Goal: Information Seeking & Learning: Learn about a topic

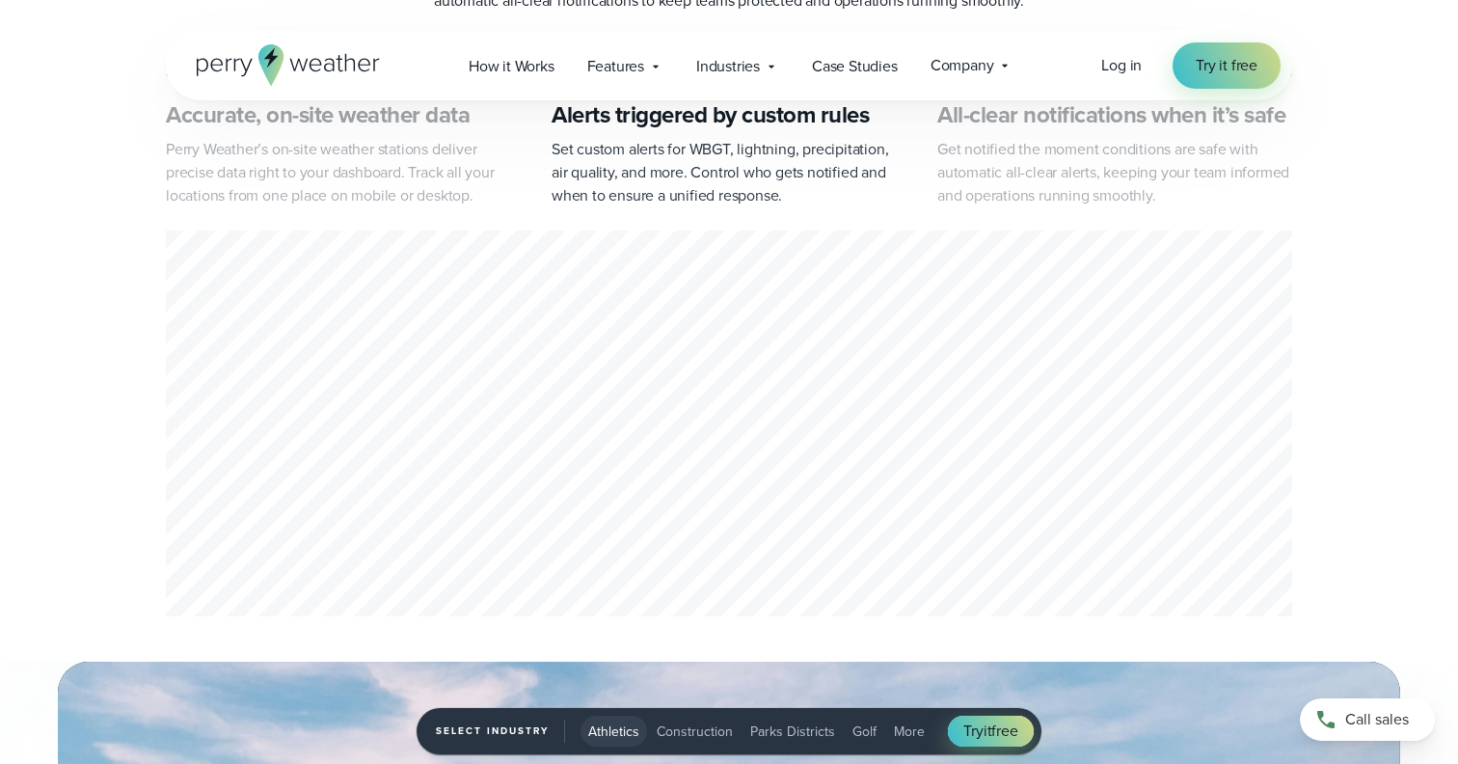
scroll to position [956, 0]
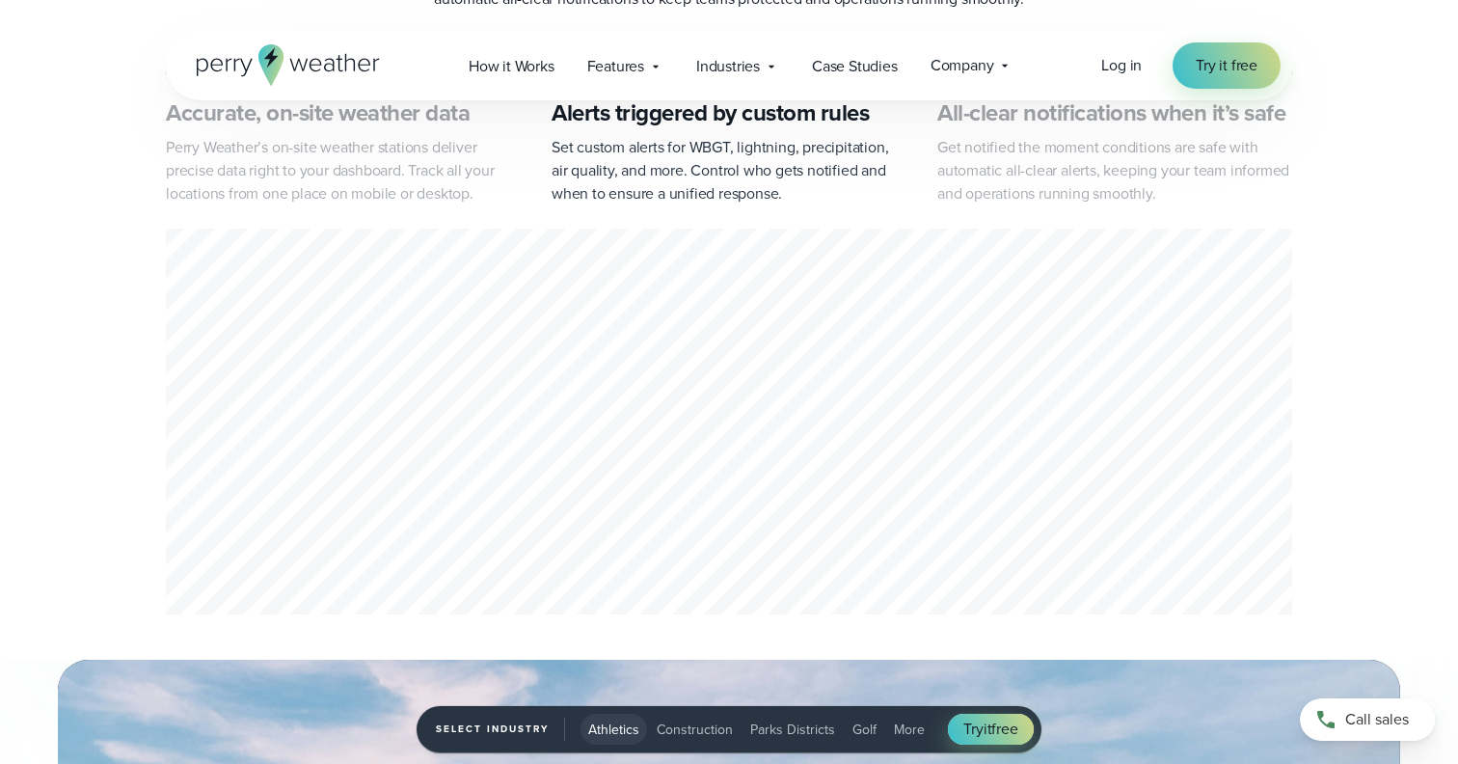
click at [358, 161] on p "Perry Weather’s on-site weather stations deliver precise data right to your das…" at bounding box center [343, 170] width 355 height 69
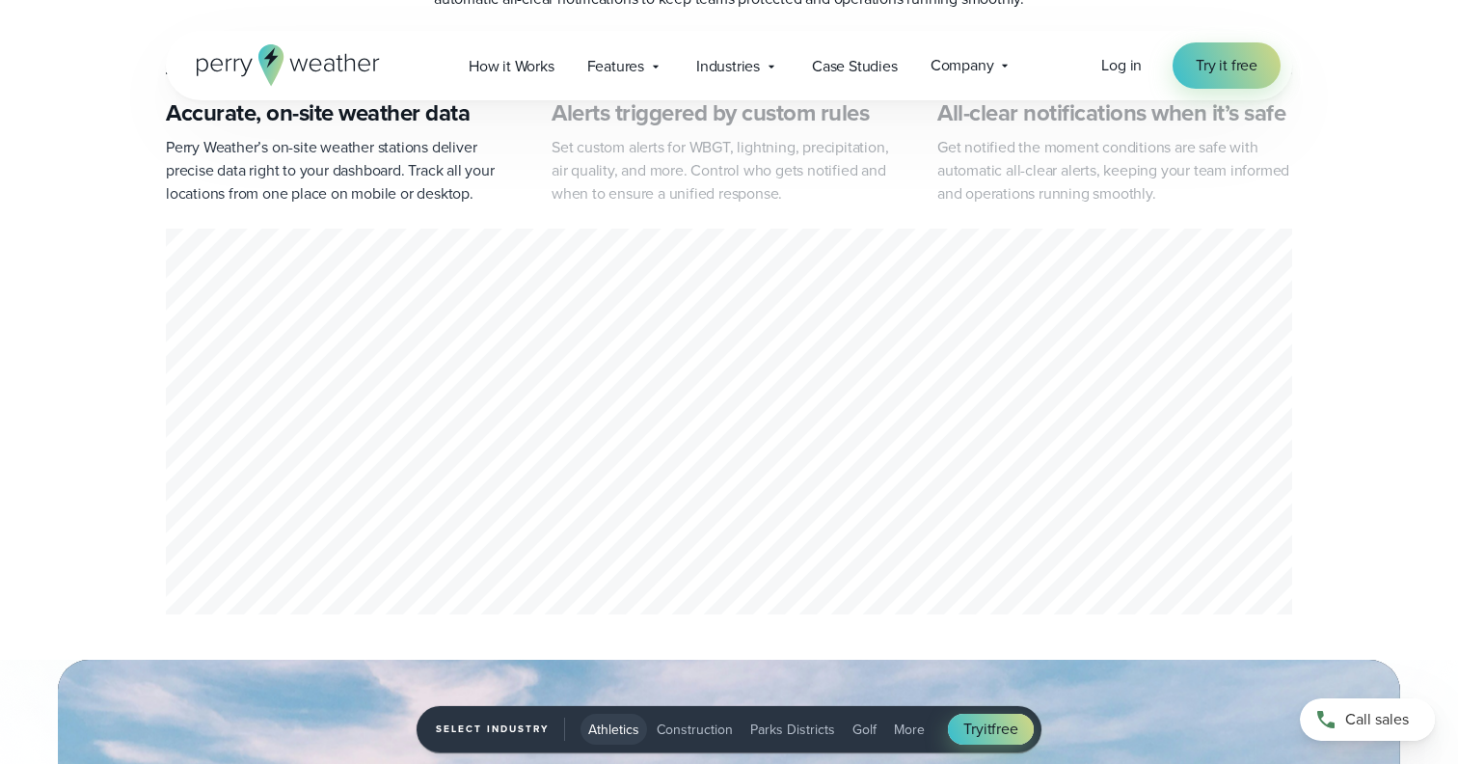
click at [681, 166] on p "Set custom alerts for WBGT, lightning, precipitation, air quality, and more. Co…" at bounding box center [729, 170] width 355 height 69
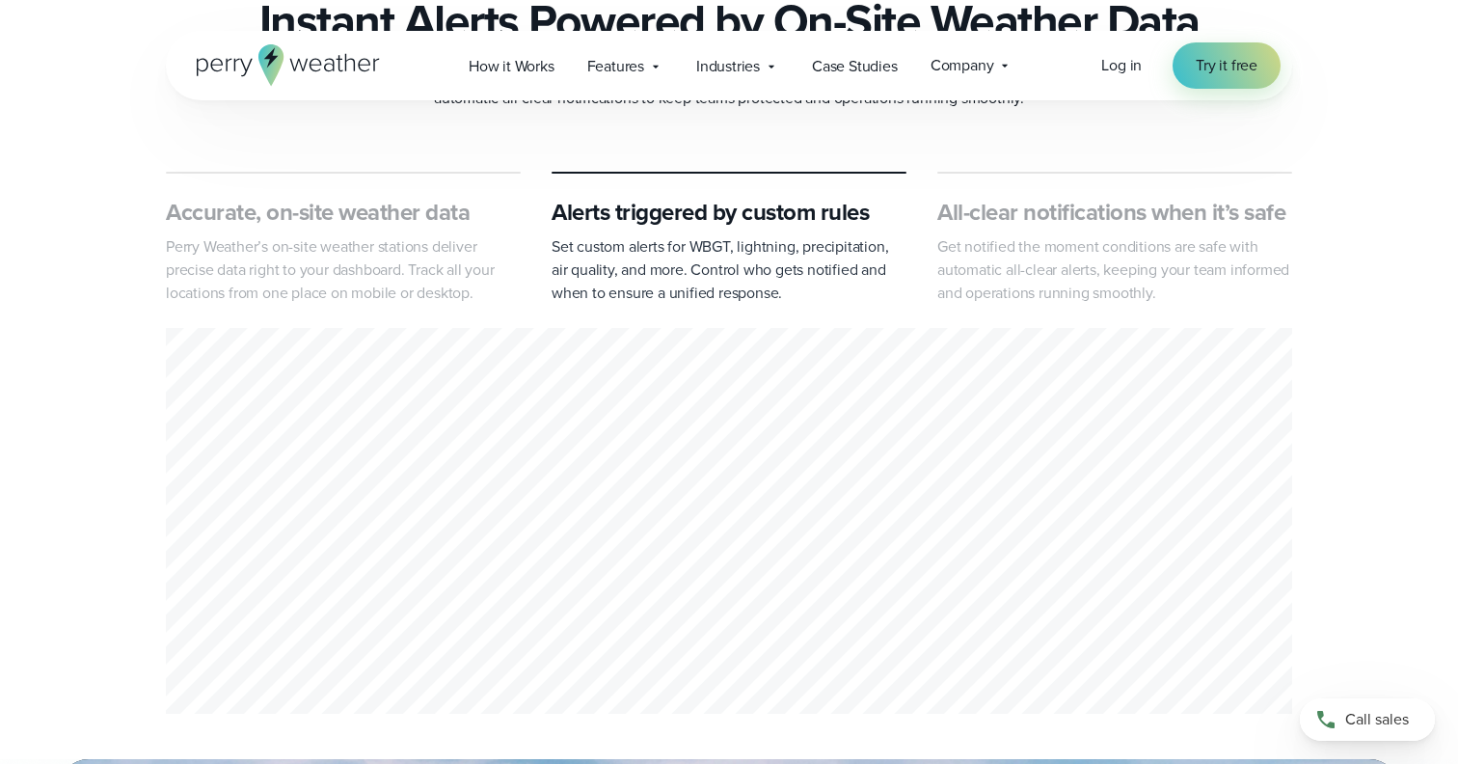
click at [1134, 239] on p "Get notified the moment conditions are safe with automatic all-clear alerts, ke…" at bounding box center [1114, 269] width 355 height 69
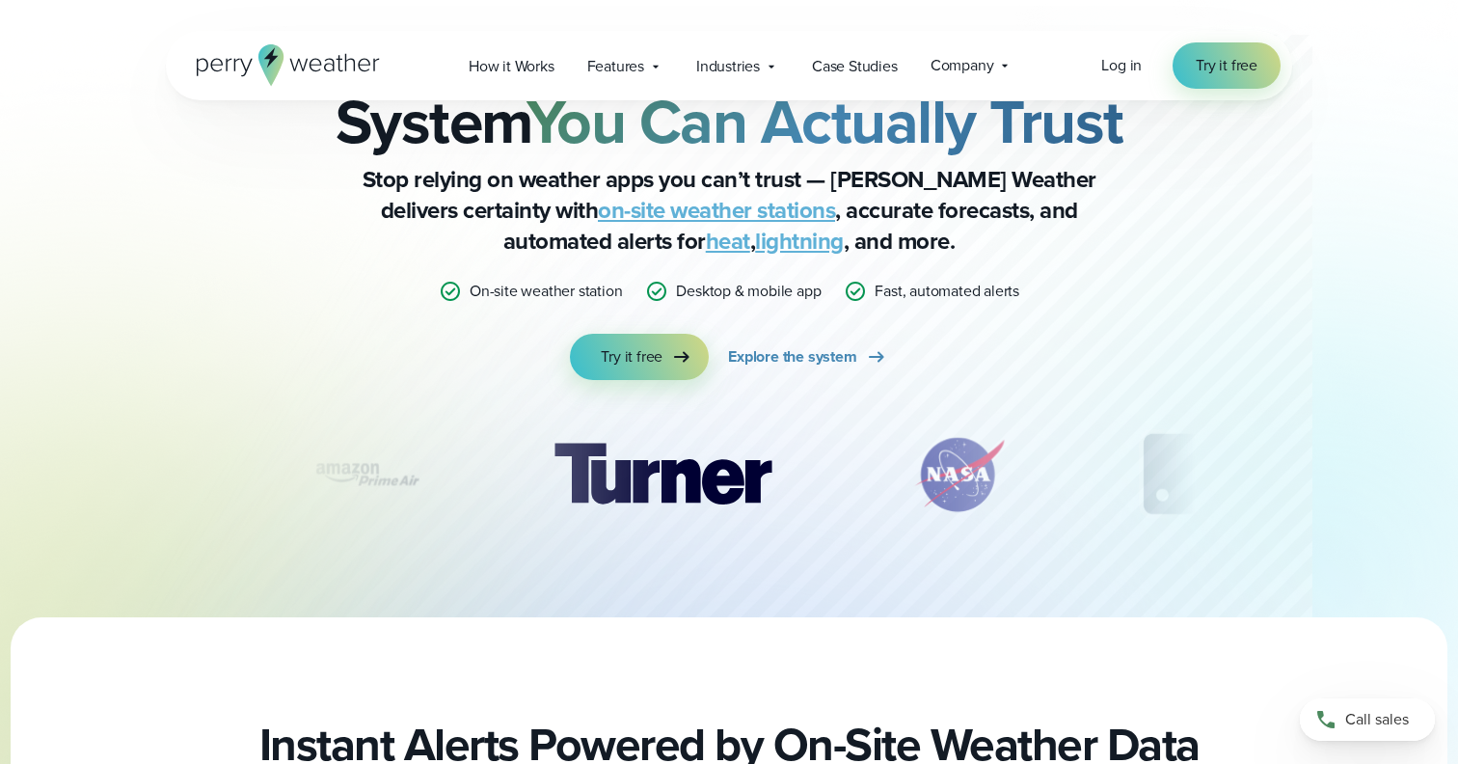
scroll to position [0, 0]
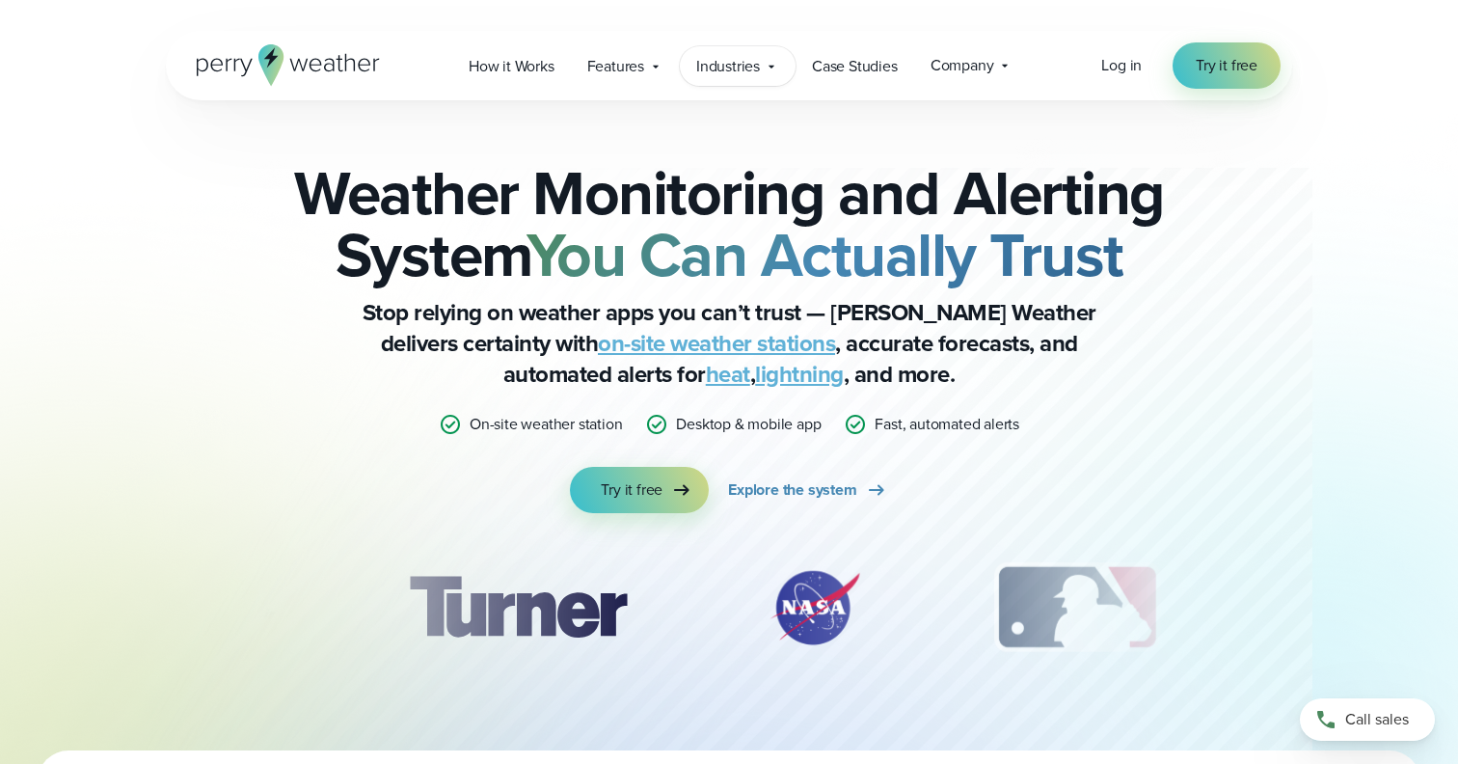
click at [754, 63] on span "Industries" at bounding box center [728, 66] width 64 height 23
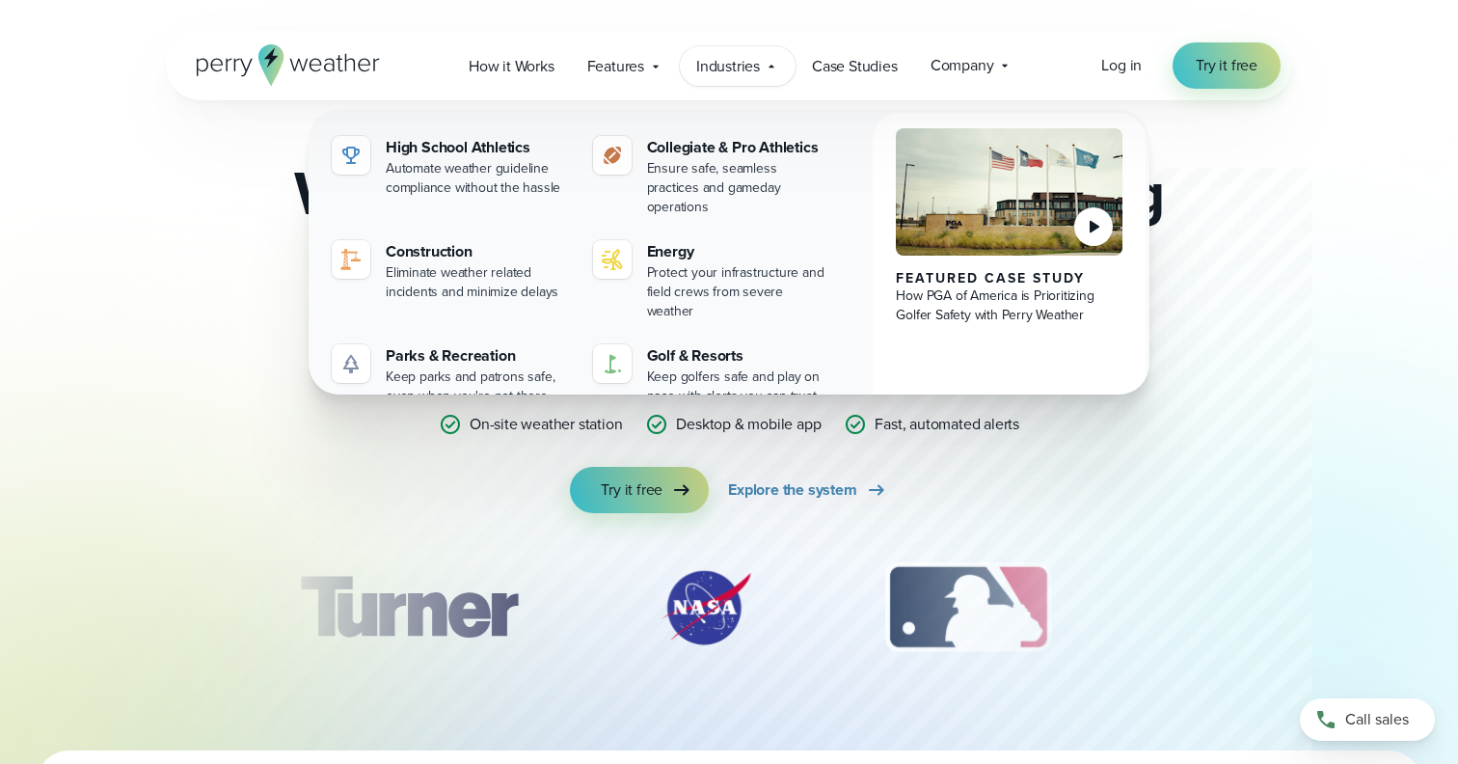
click at [754, 63] on span "Industries" at bounding box center [728, 66] width 64 height 23
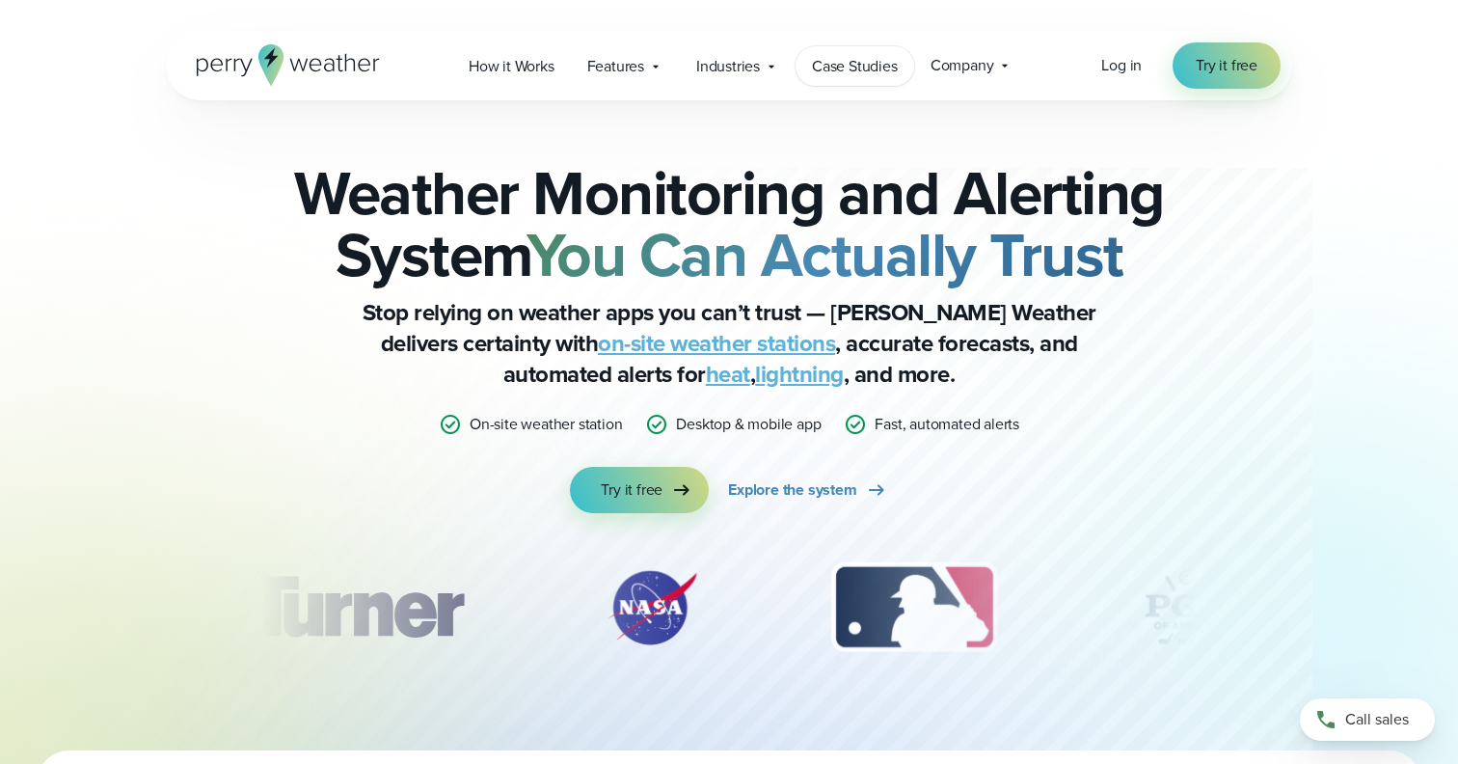
click at [869, 64] on span "Case Studies" at bounding box center [855, 66] width 86 height 23
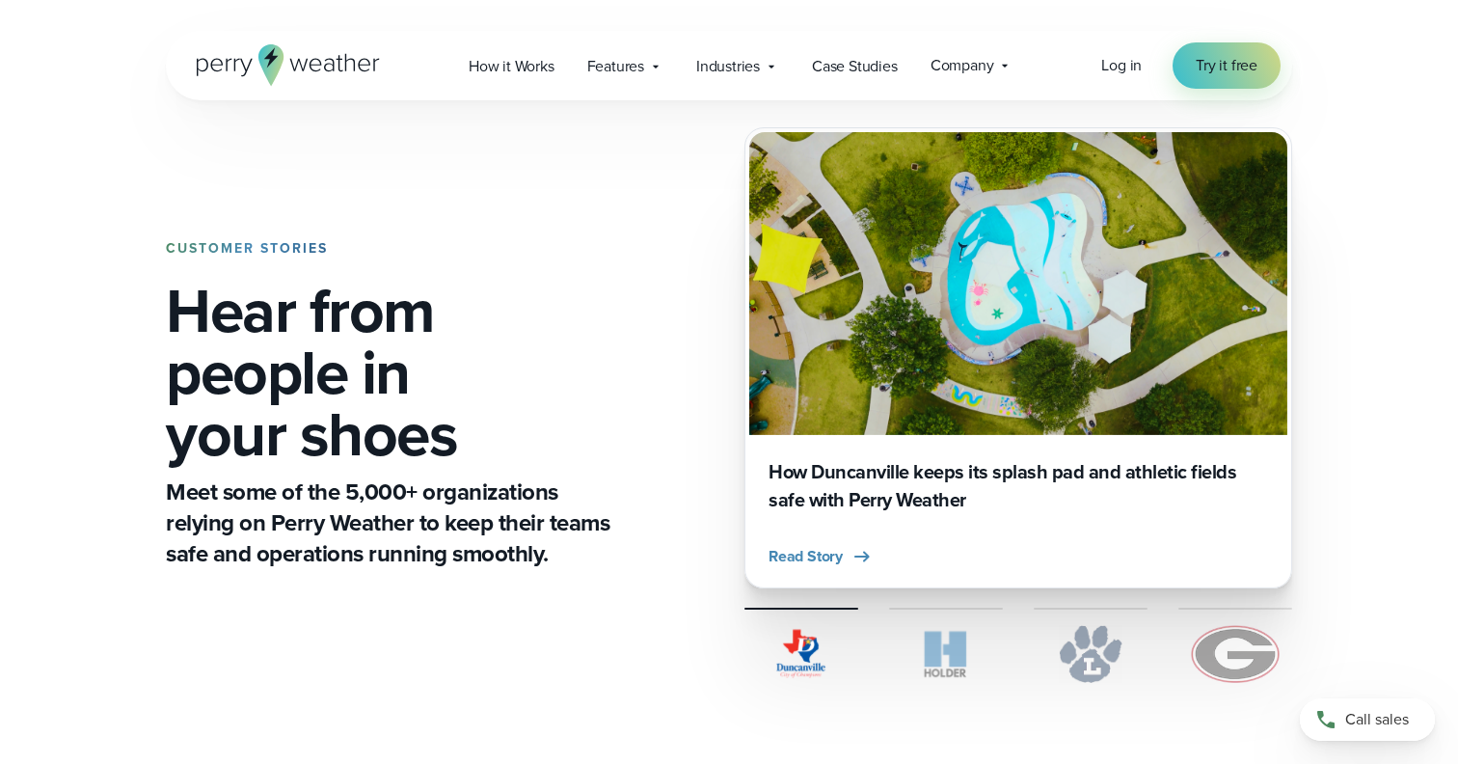
scroll to position [27, 0]
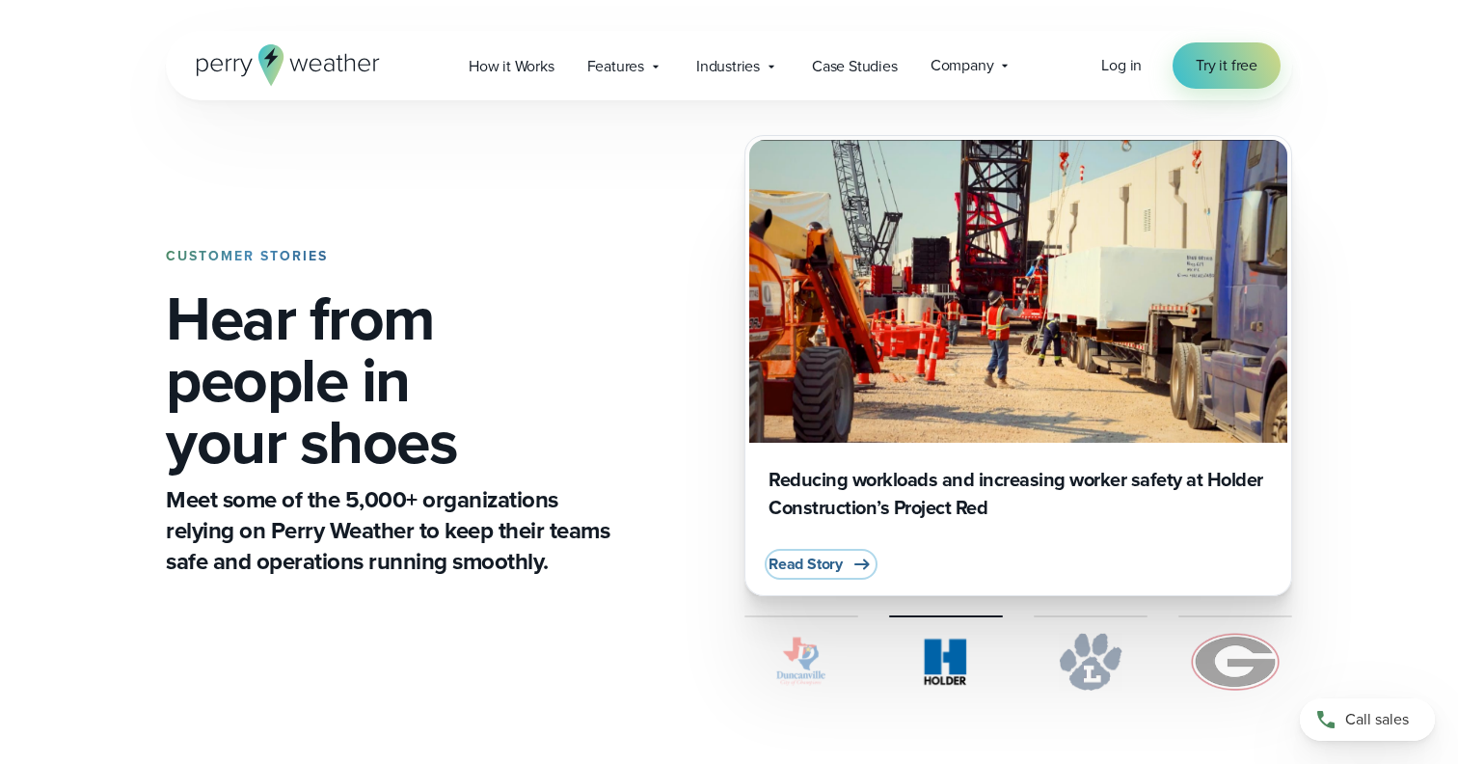
click at [811, 570] on span "Read Story" at bounding box center [806, 564] width 74 height 23
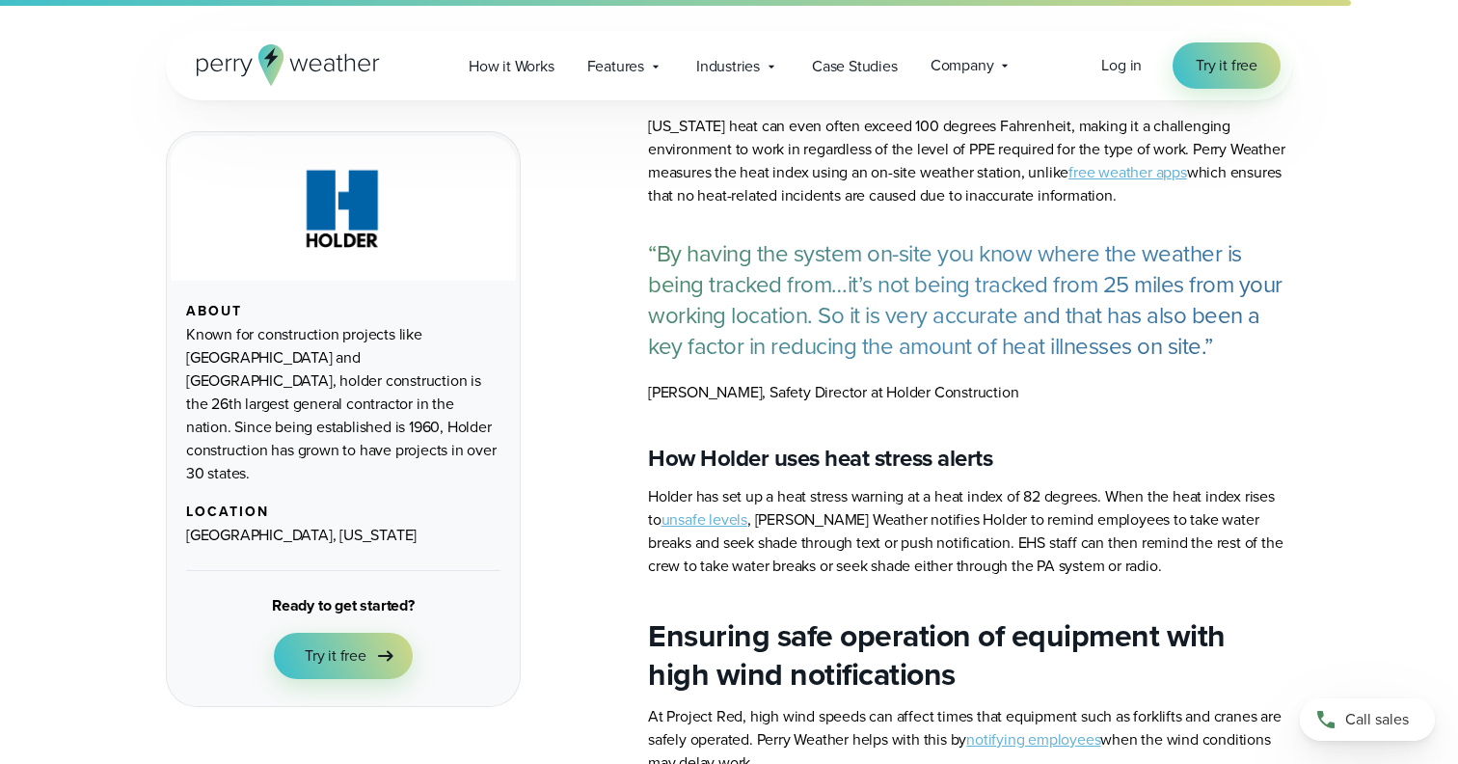
scroll to position [2508, 0]
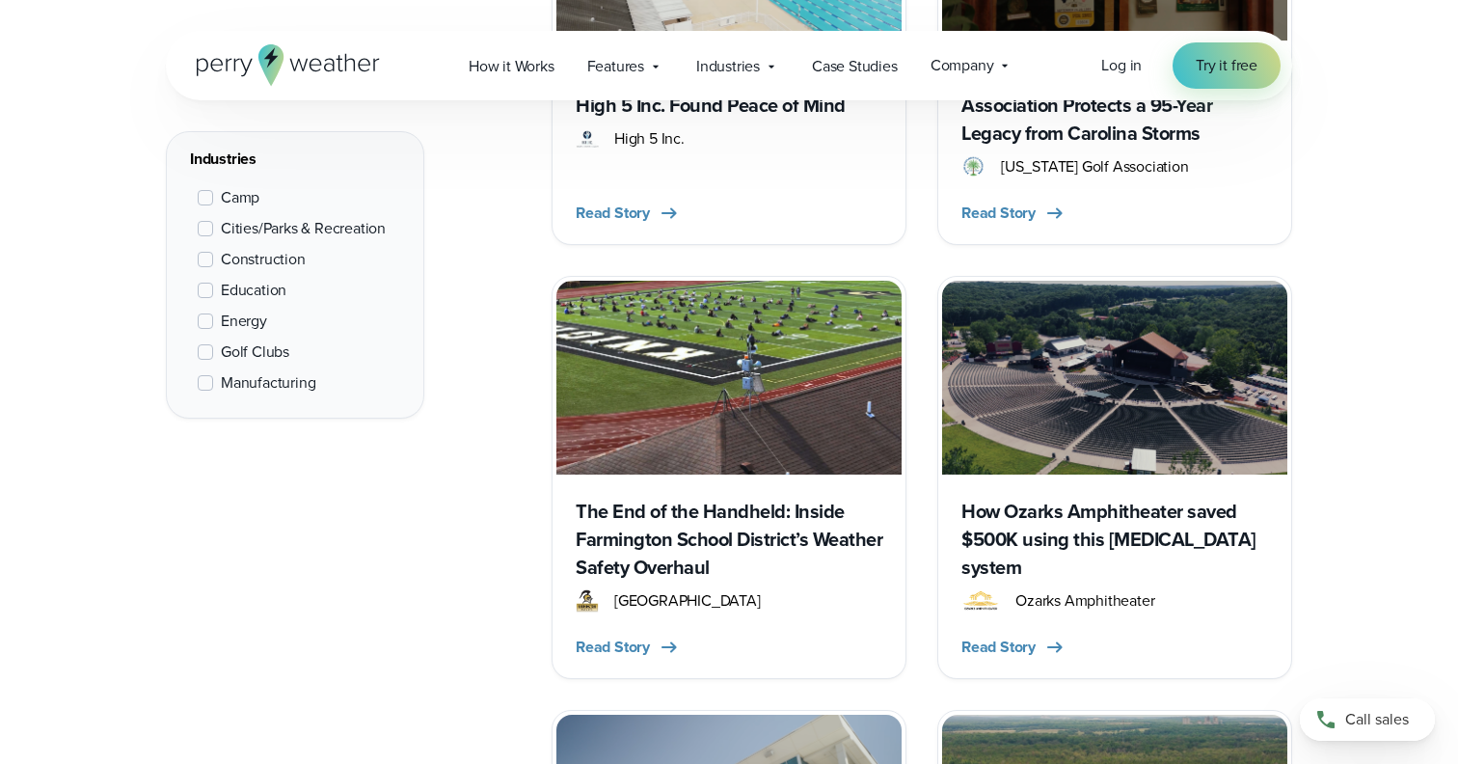
scroll to position [1575, 0]
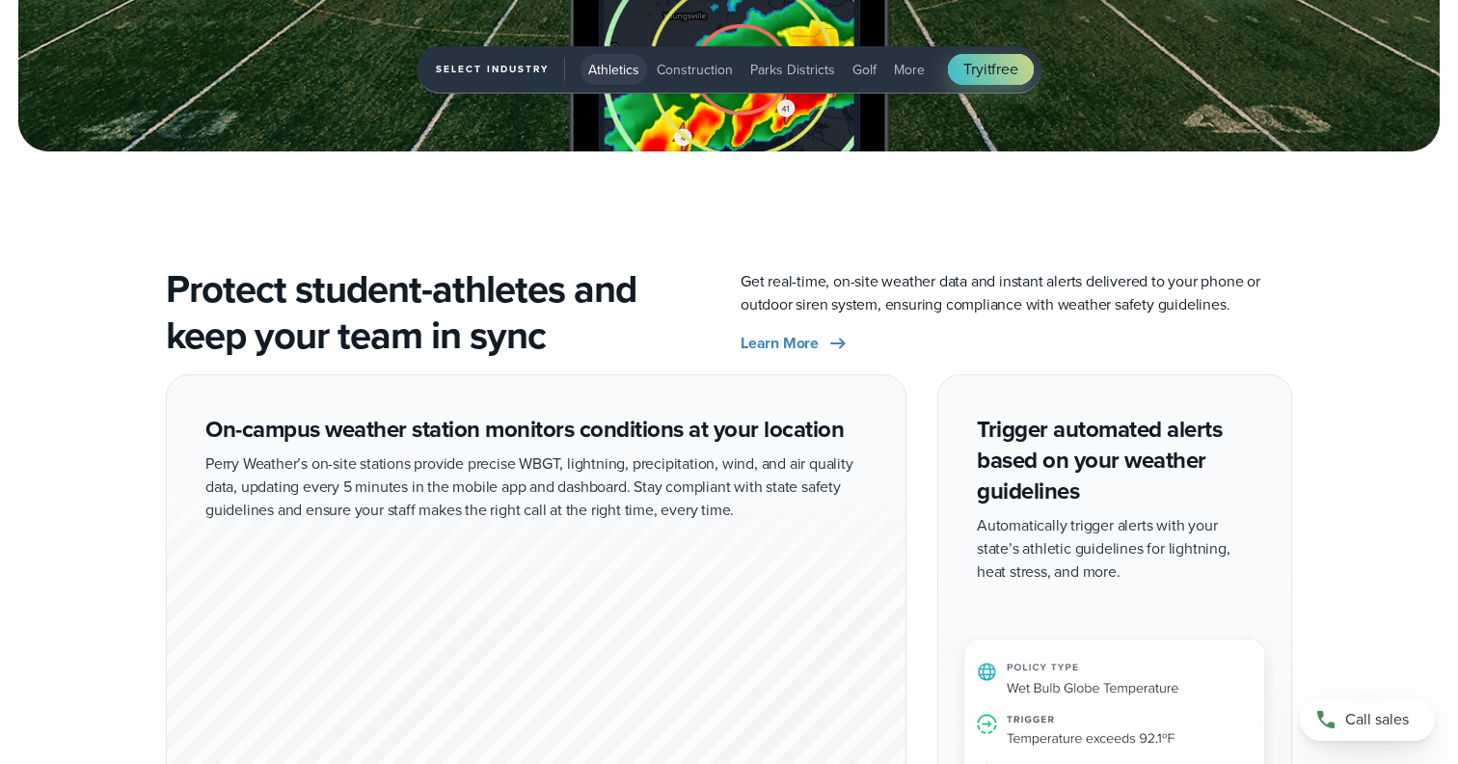
scroll to position [3563, 0]
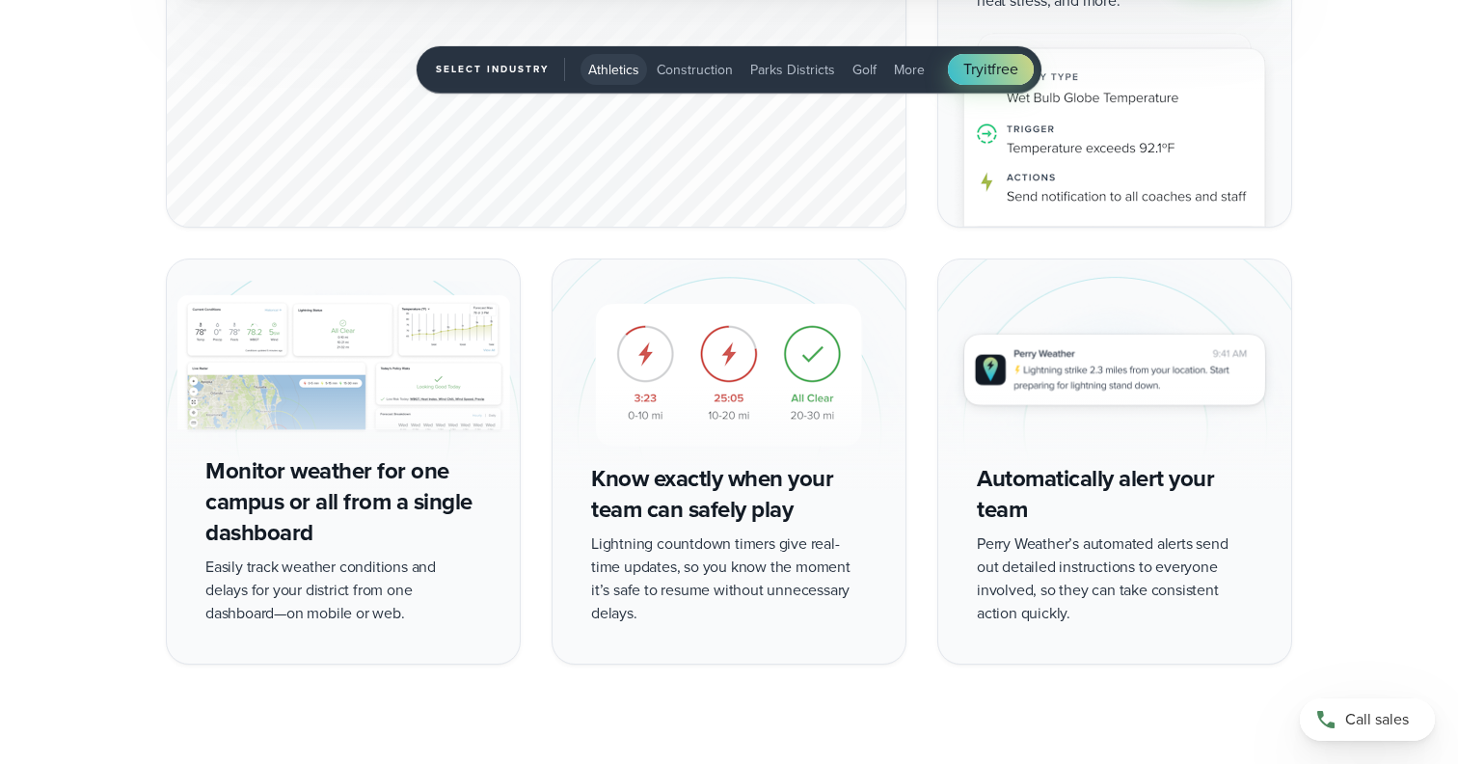
click at [686, 71] on span "Construction" at bounding box center [695, 70] width 76 height 20
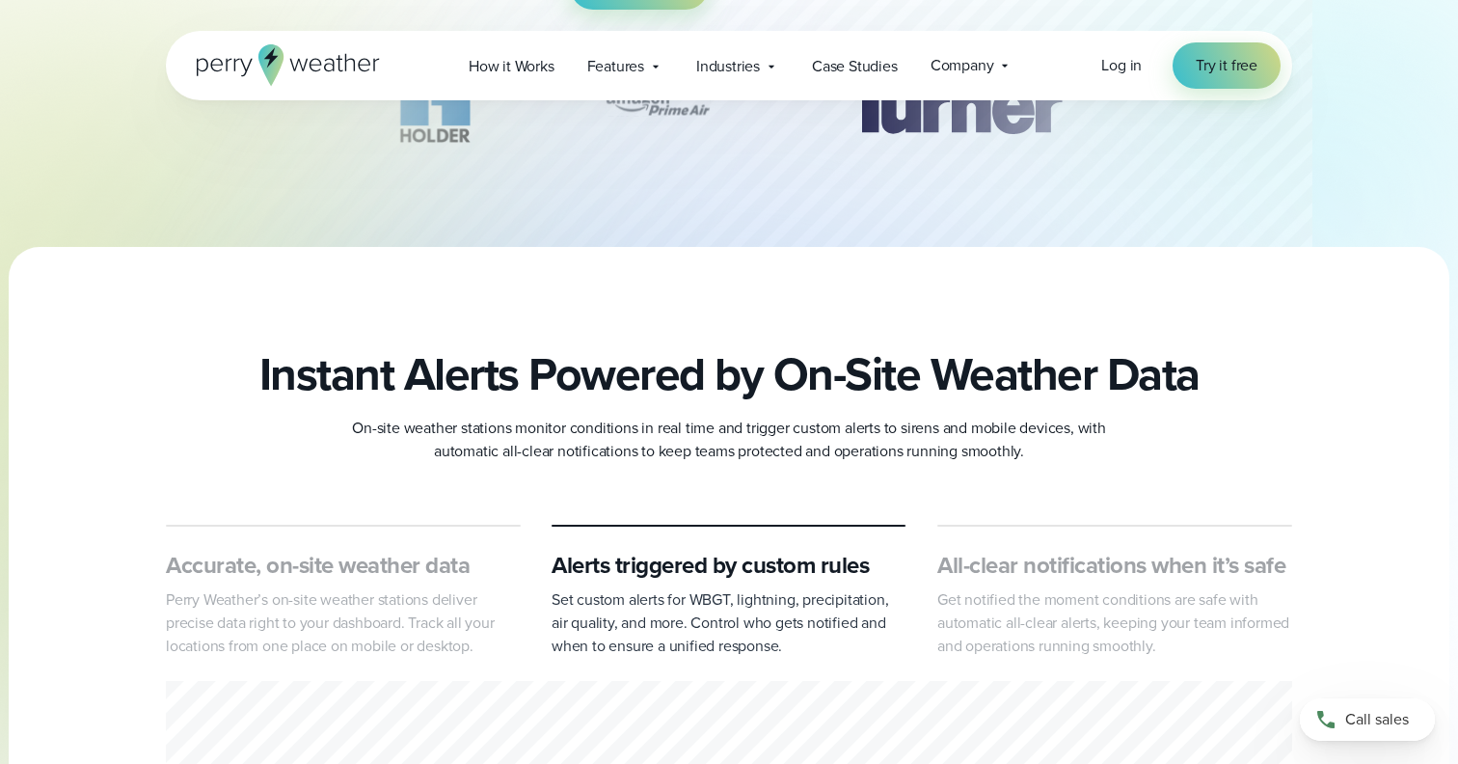
scroll to position [451, 0]
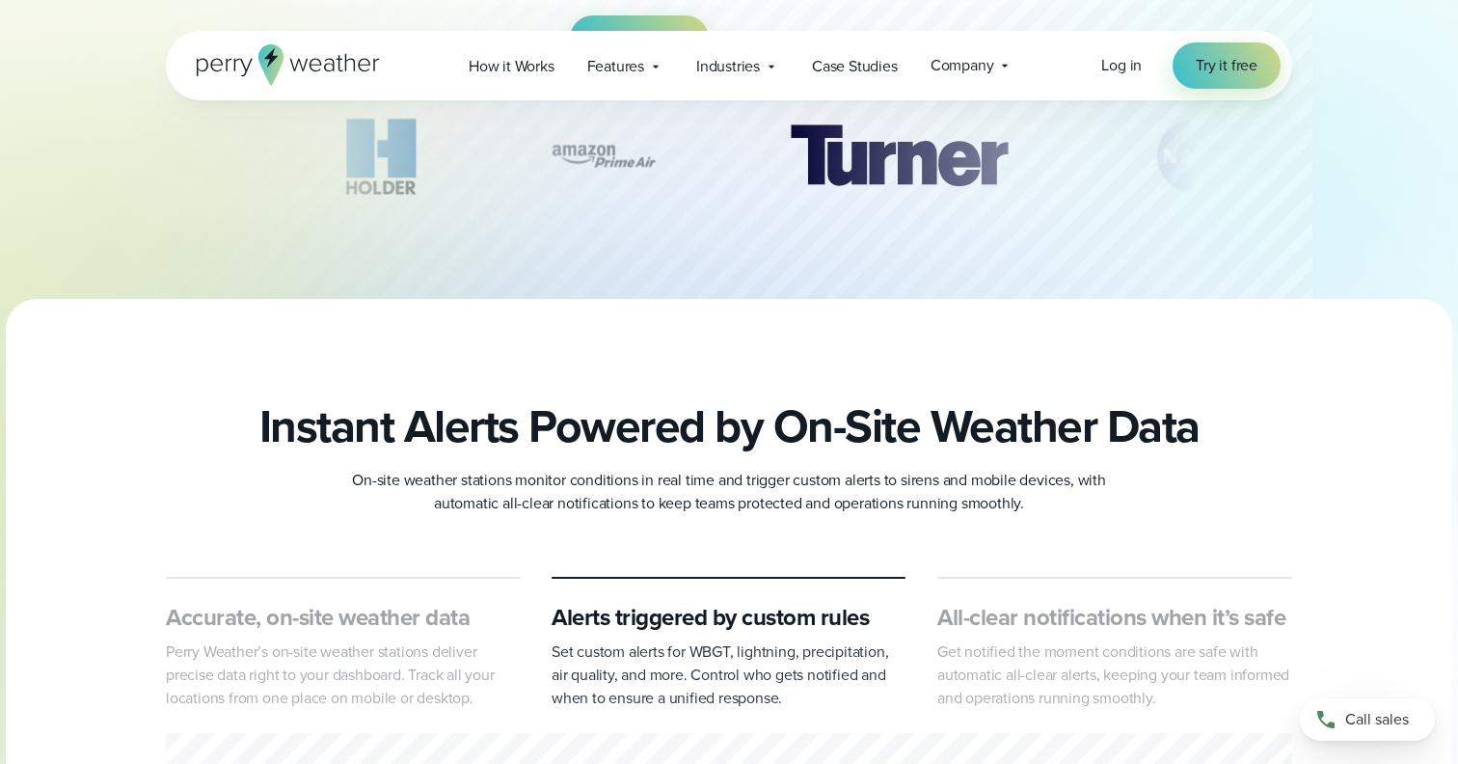
click at [283, 67] on icon at bounding box center [288, 64] width 183 height 41
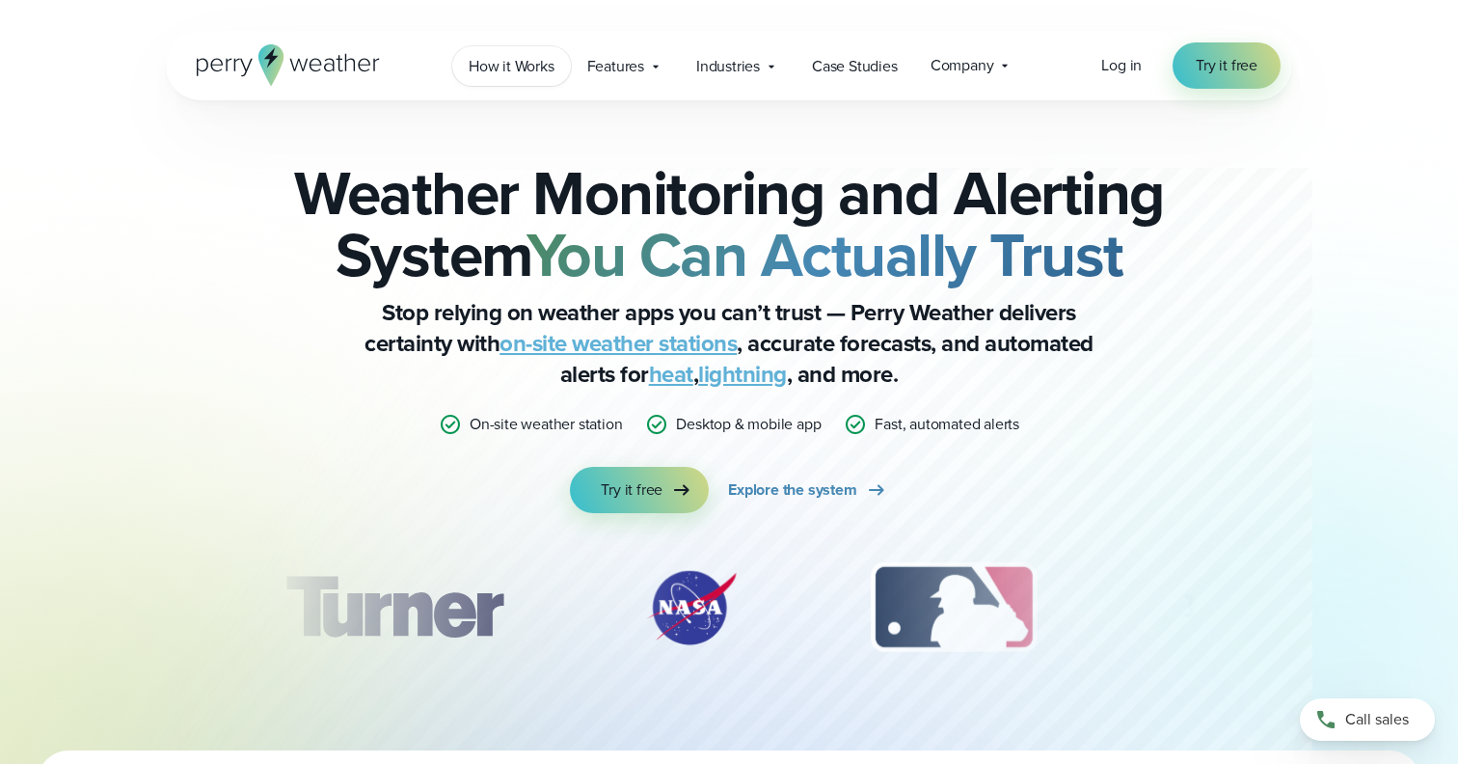
click at [529, 72] on span "How it Works" at bounding box center [512, 66] width 86 height 23
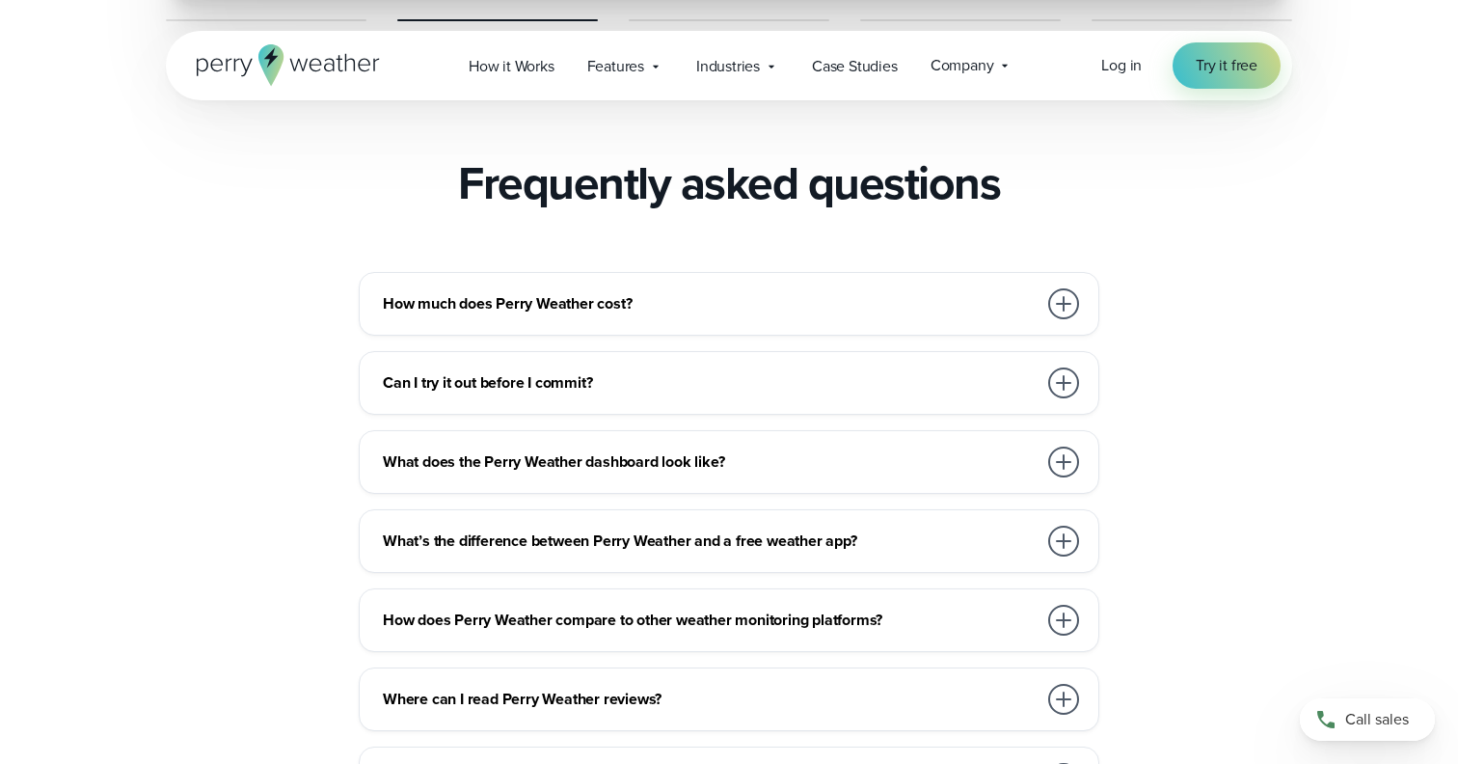
scroll to position [4165, 0]
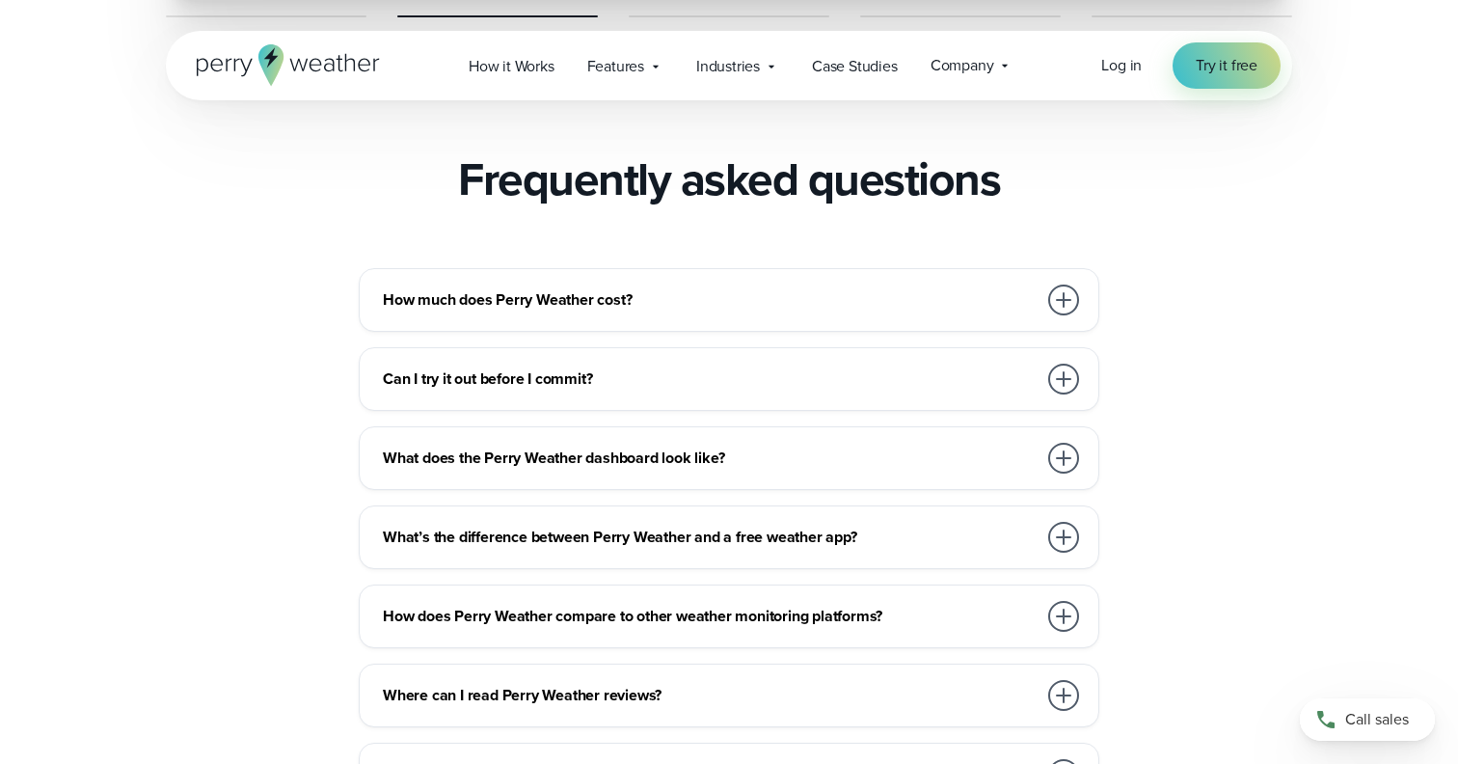
click at [574, 281] on div "How much does Perry Weather cost?" at bounding box center [733, 300] width 700 height 39
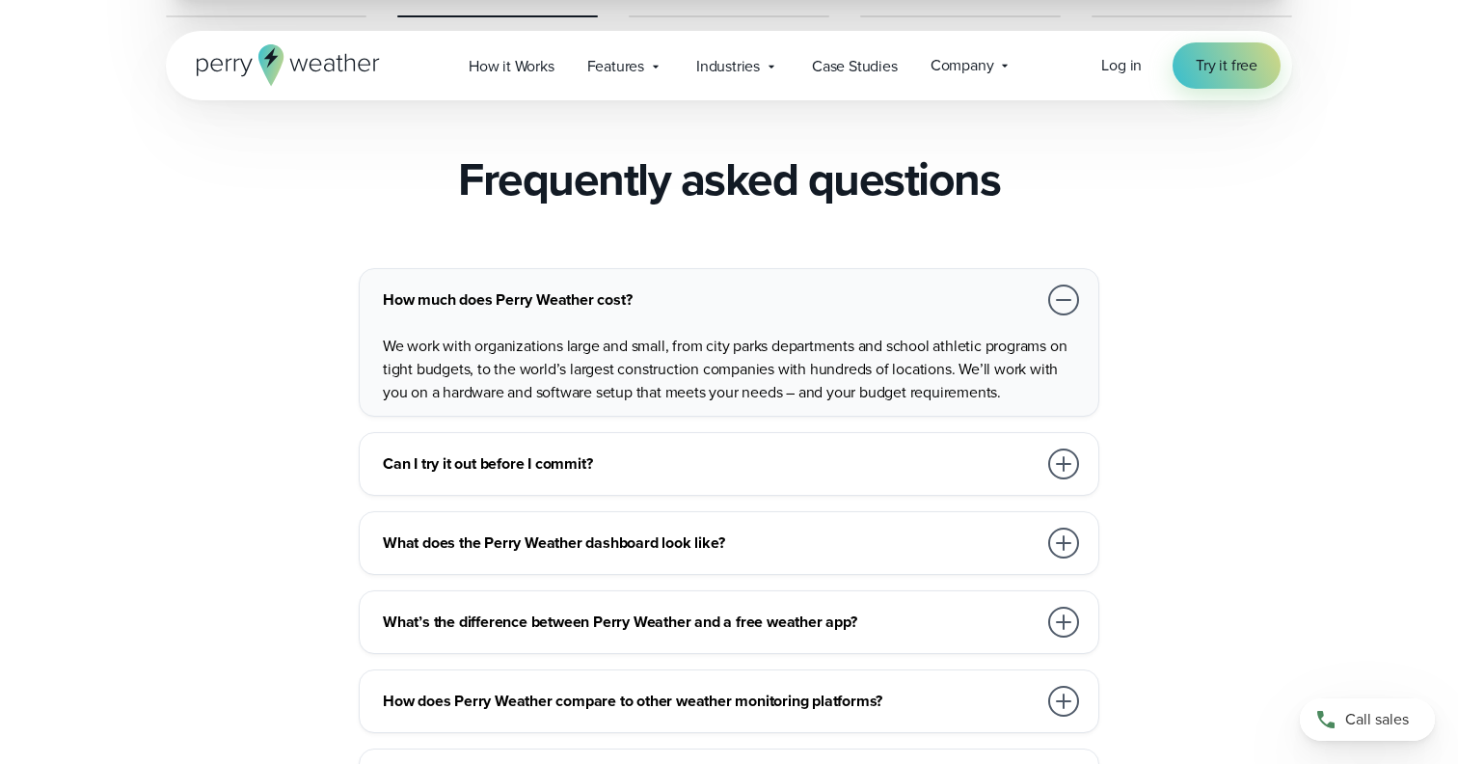
click at [574, 281] on div "How much does Perry Weather cost?" at bounding box center [733, 300] width 700 height 39
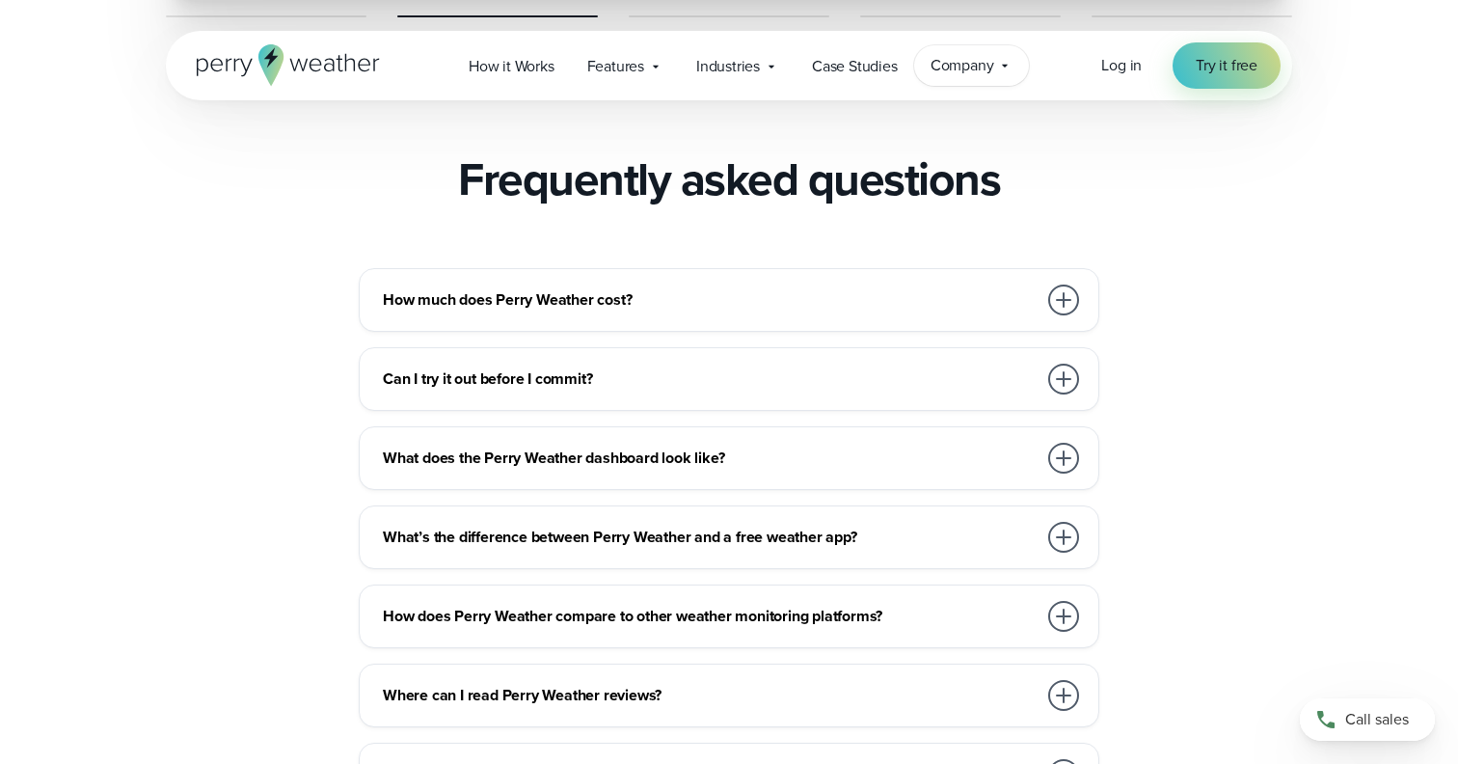
click at [978, 75] on span "Company" at bounding box center [963, 65] width 64 height 23
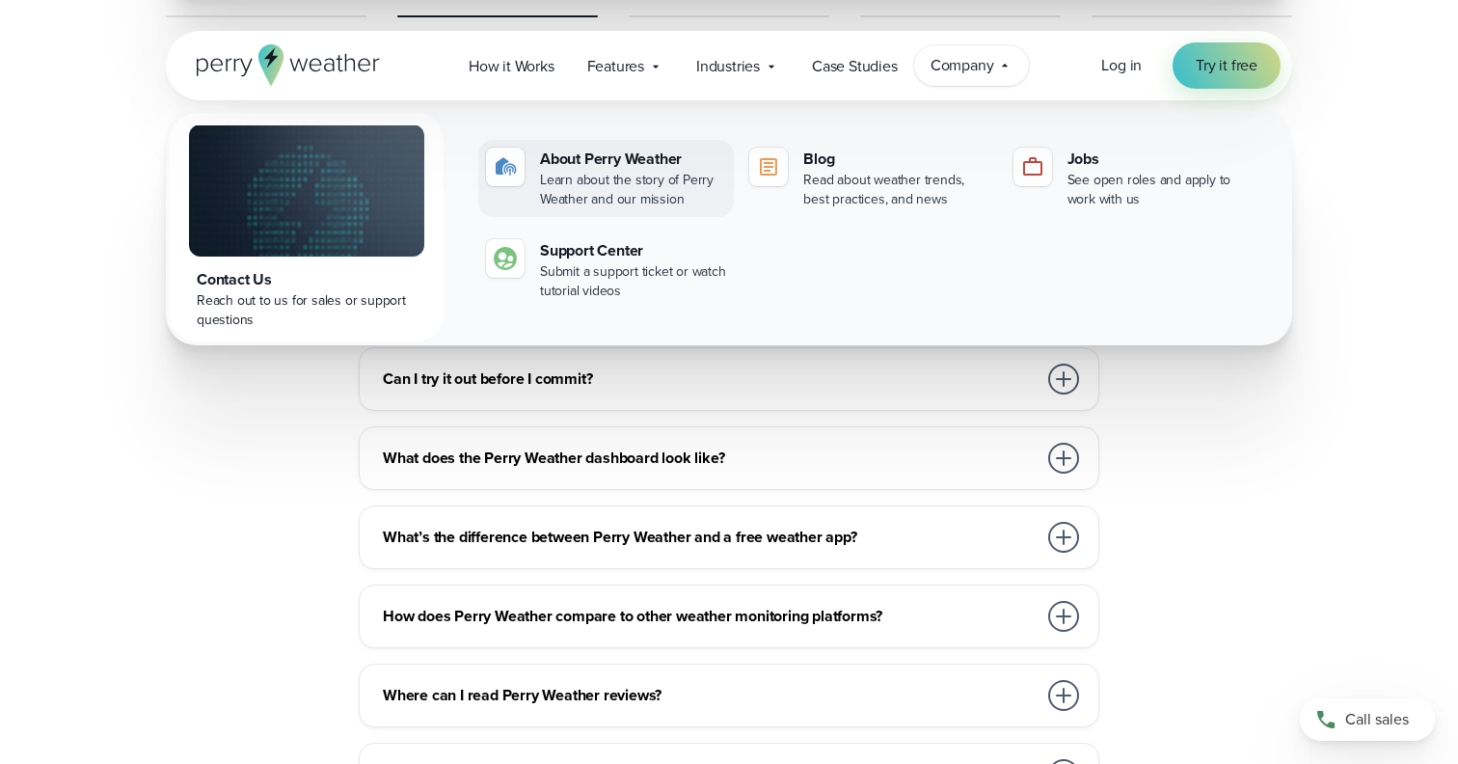
click at [551, 167] on div "About Perry Weather" at bounding box center [633, 159] width 186 height 23
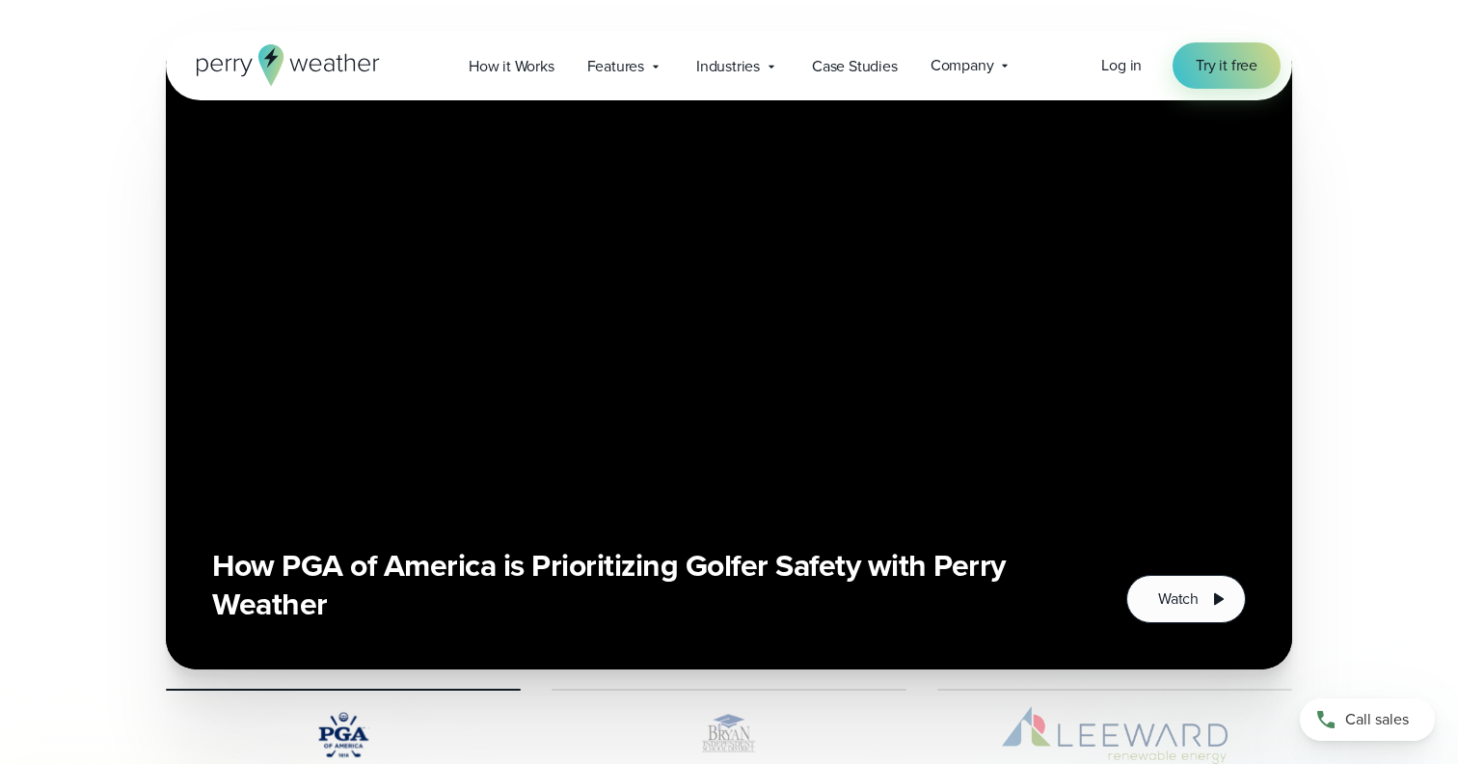
scroll to position [4342, 0]
click at [1176, 588] on span "Watch" at bounding box center [1178, 599] width 41 height 23
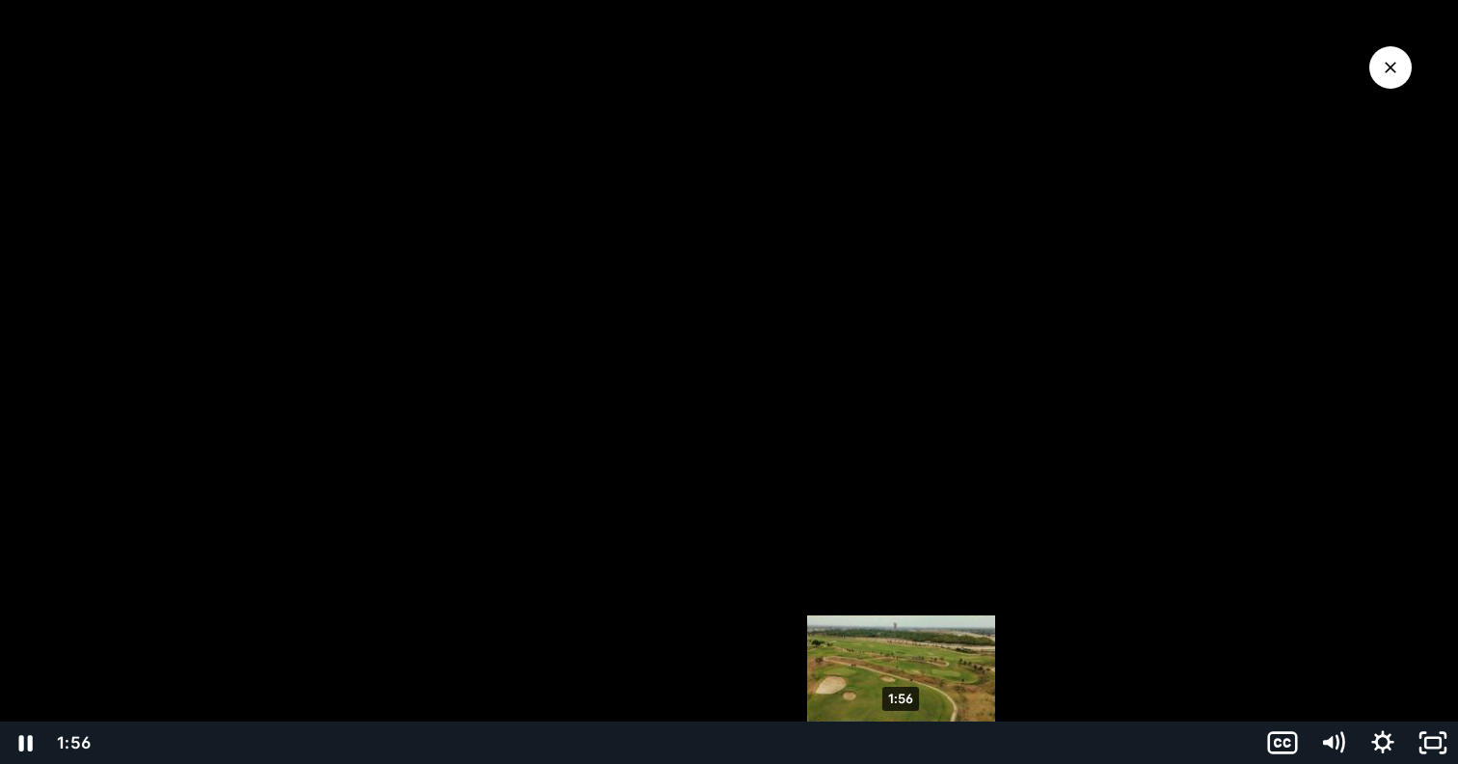
click at [902, 740] on div "1:56" at bounding box center [677, 742] width 1136 height 42
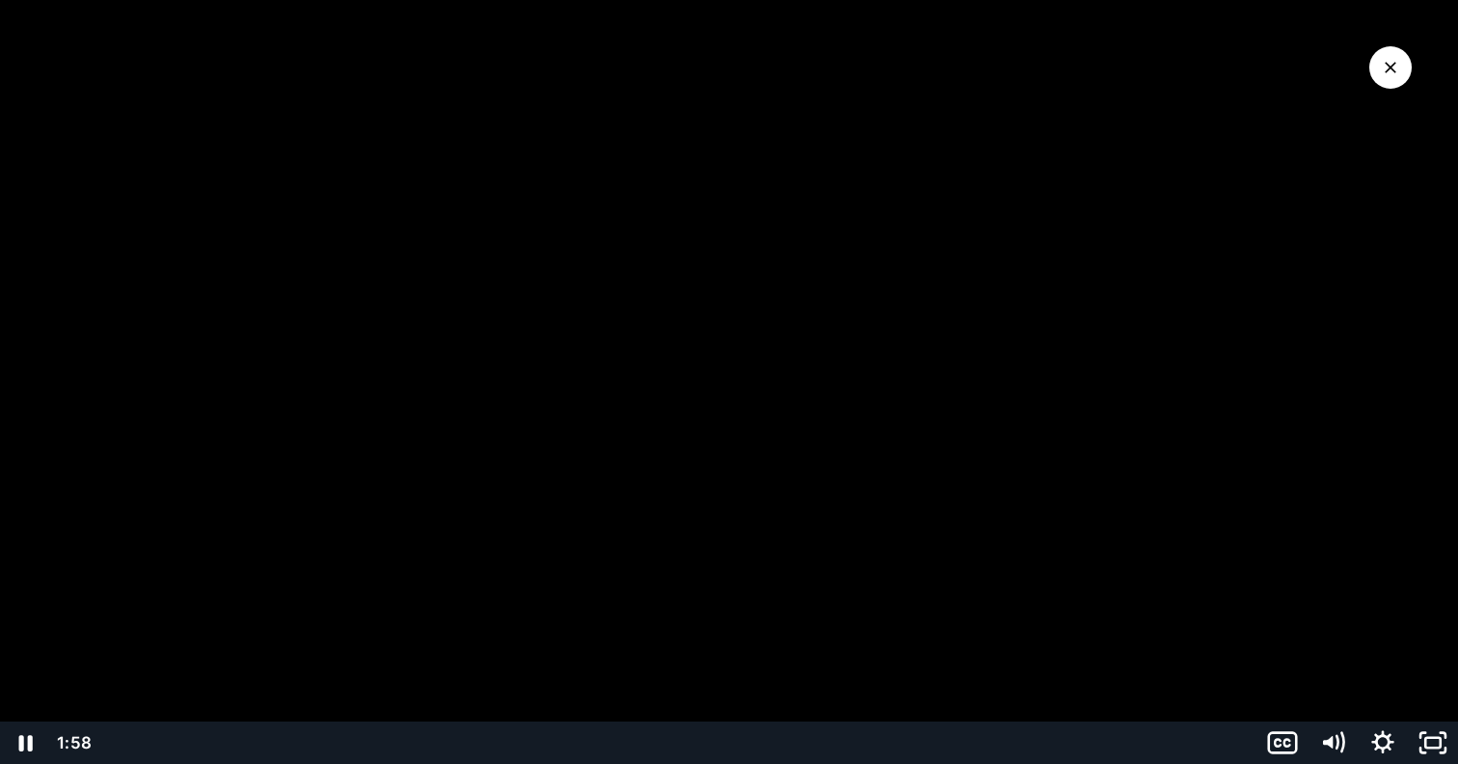
click at [1392, 56] on button "Close Video" at bounding box center [1390, 67] width 42 height 42
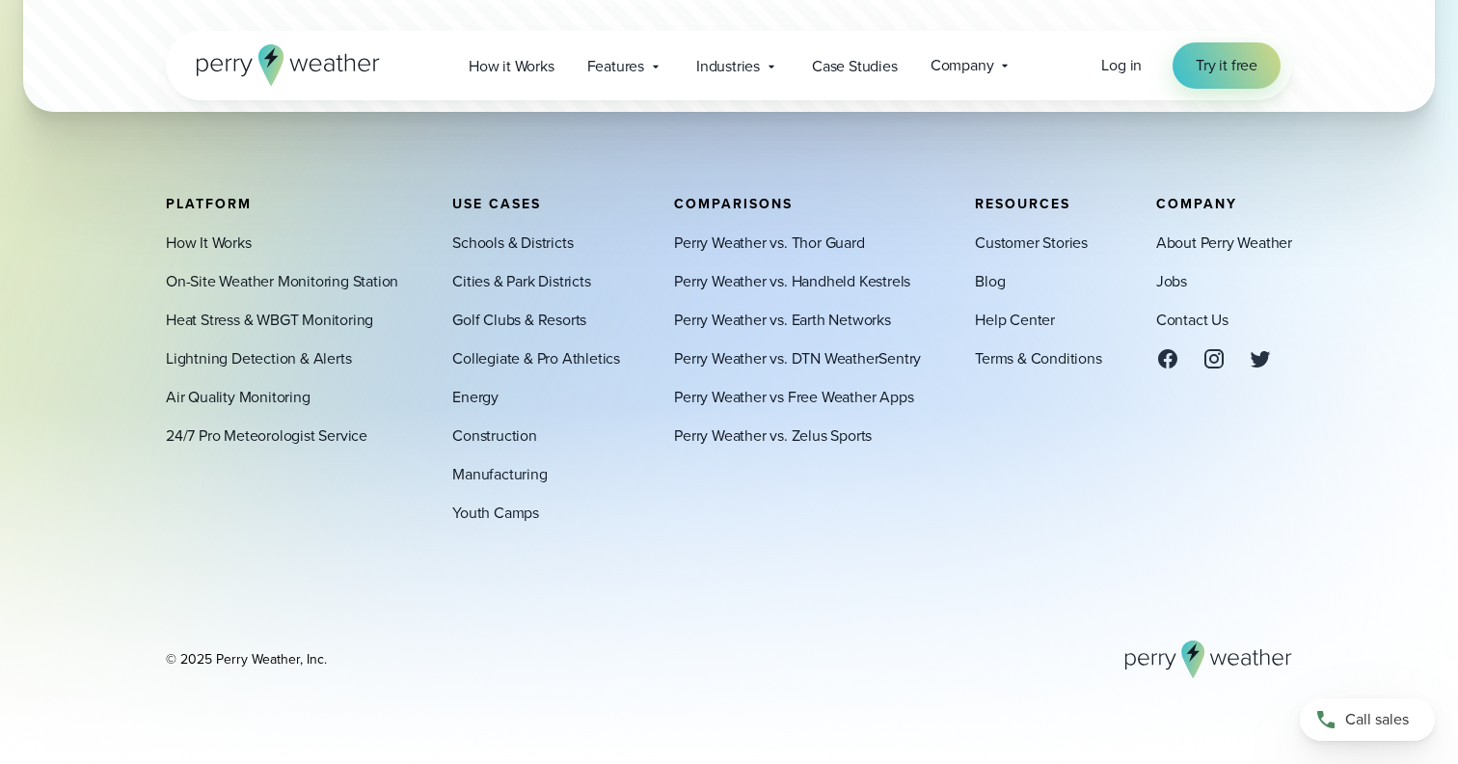
scroll to position [5529, 0]
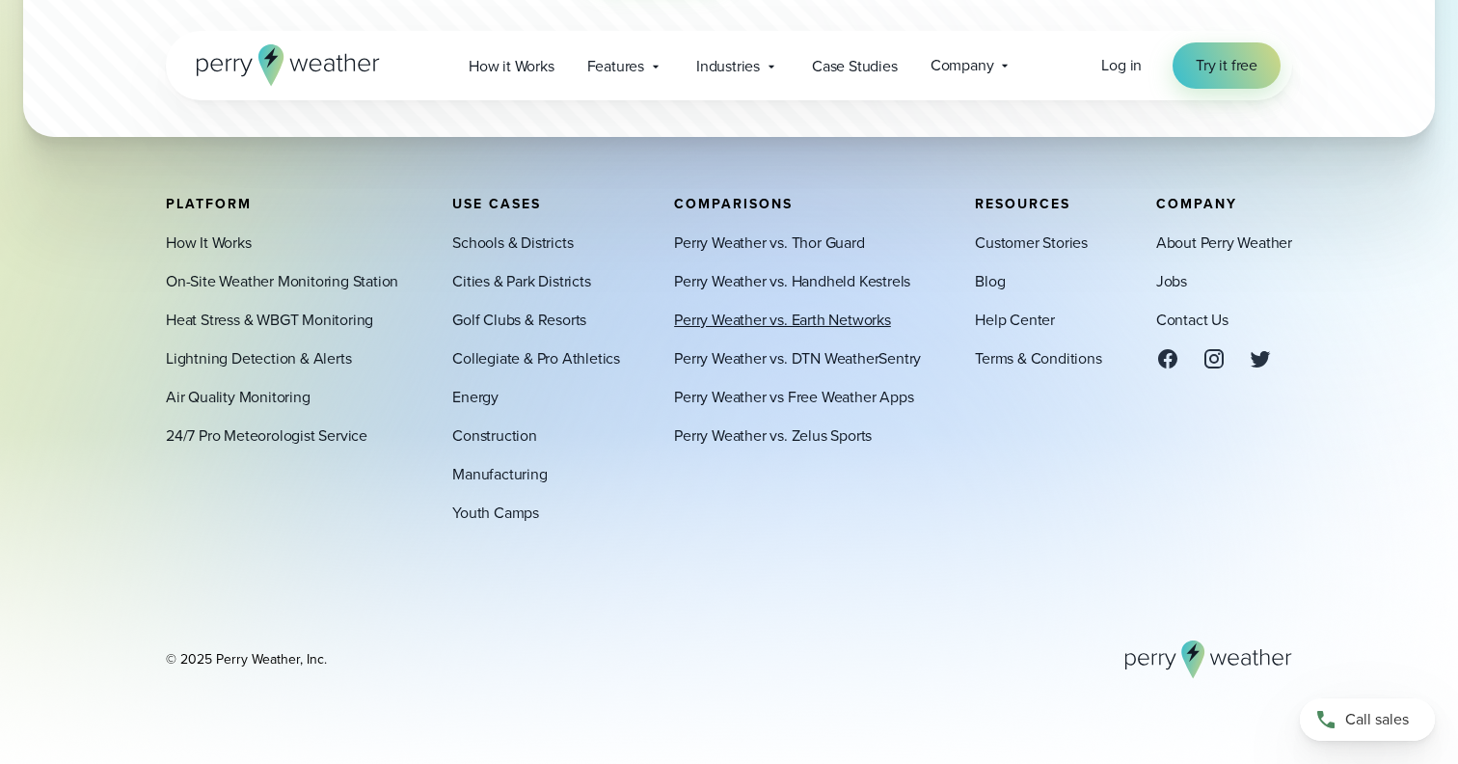
click at [803, 320] on link "Perry Weather vs. Earth Networks" at bounding box center [782, 320] width 217 height 23
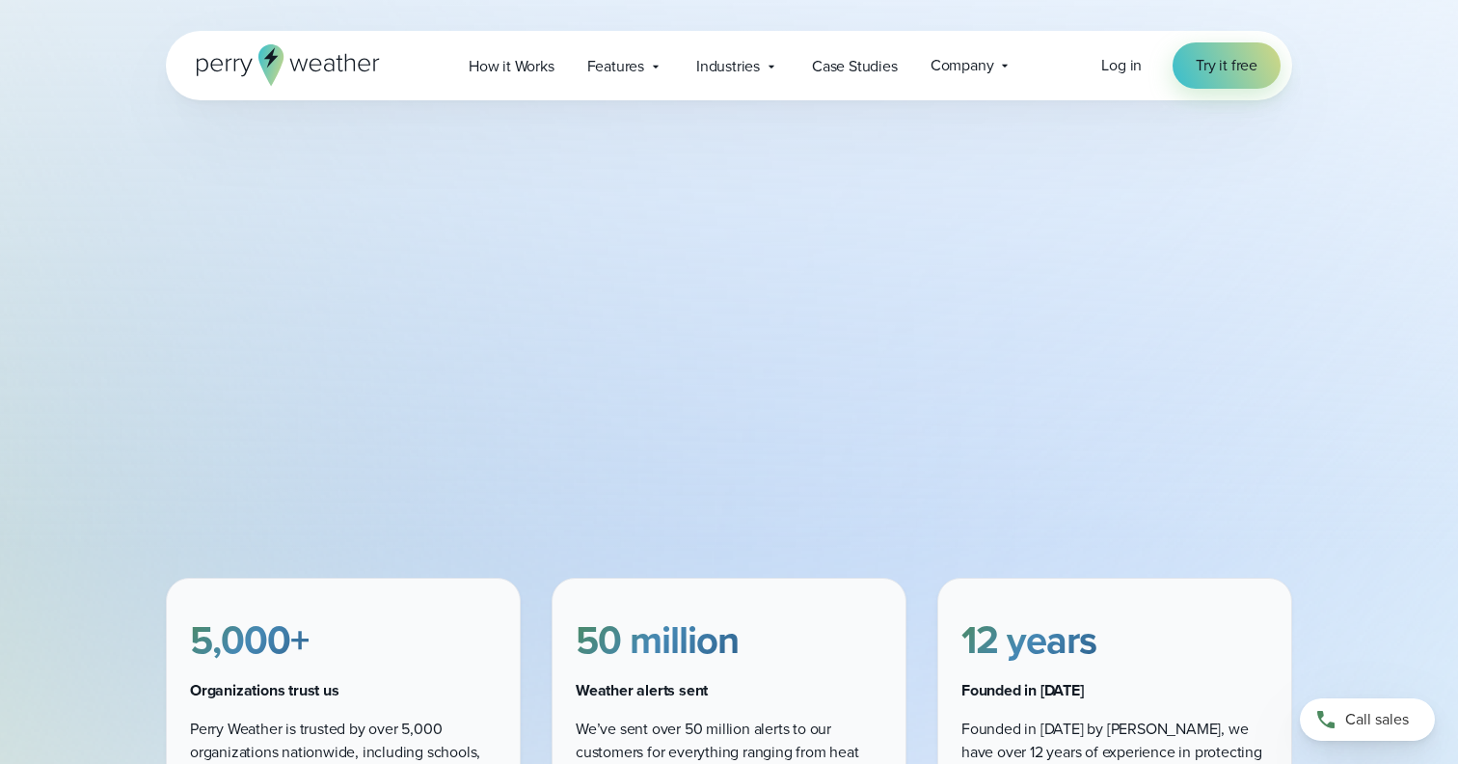
scroll to position [0, 0]
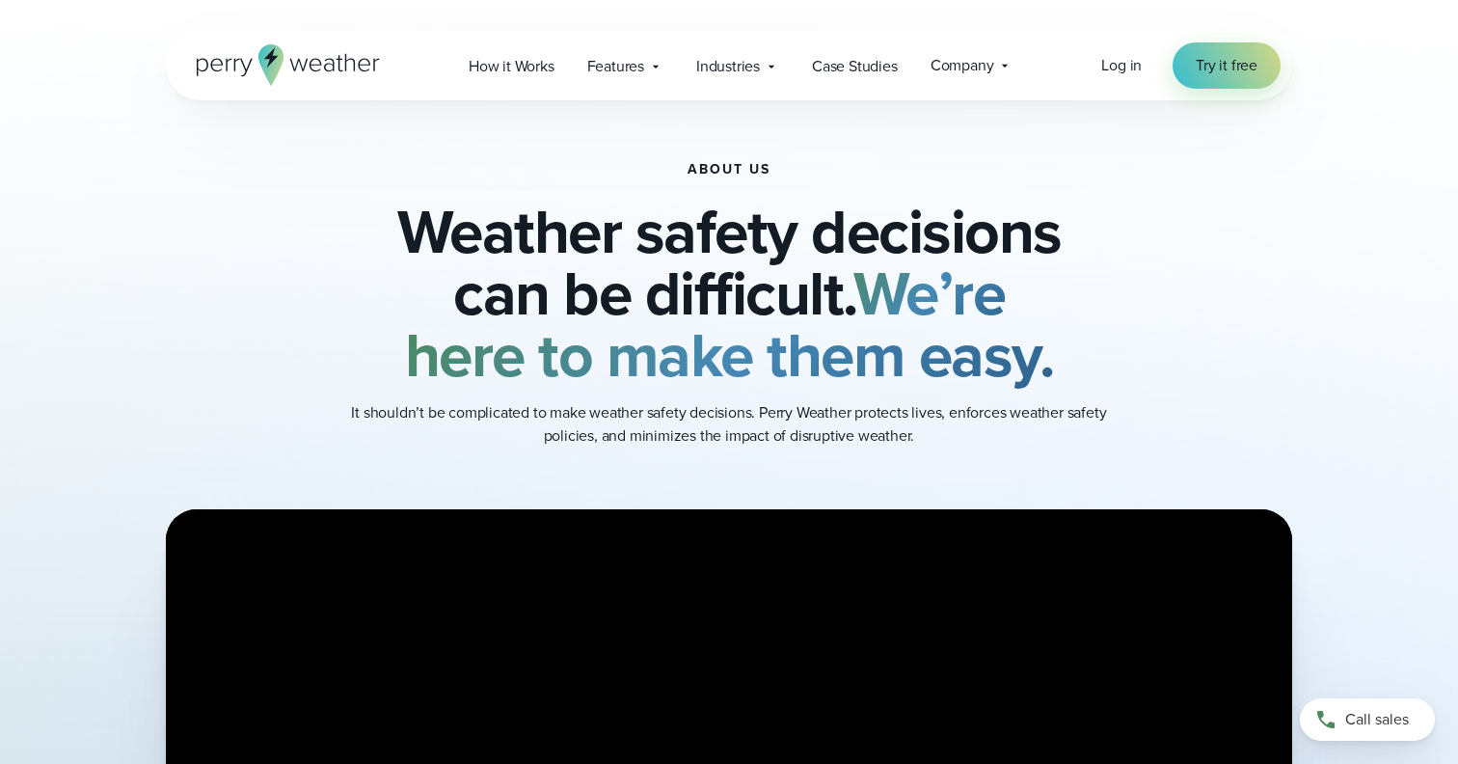
click at [290, 64] on icon at bounding box center [288, 64] width 183 height 41
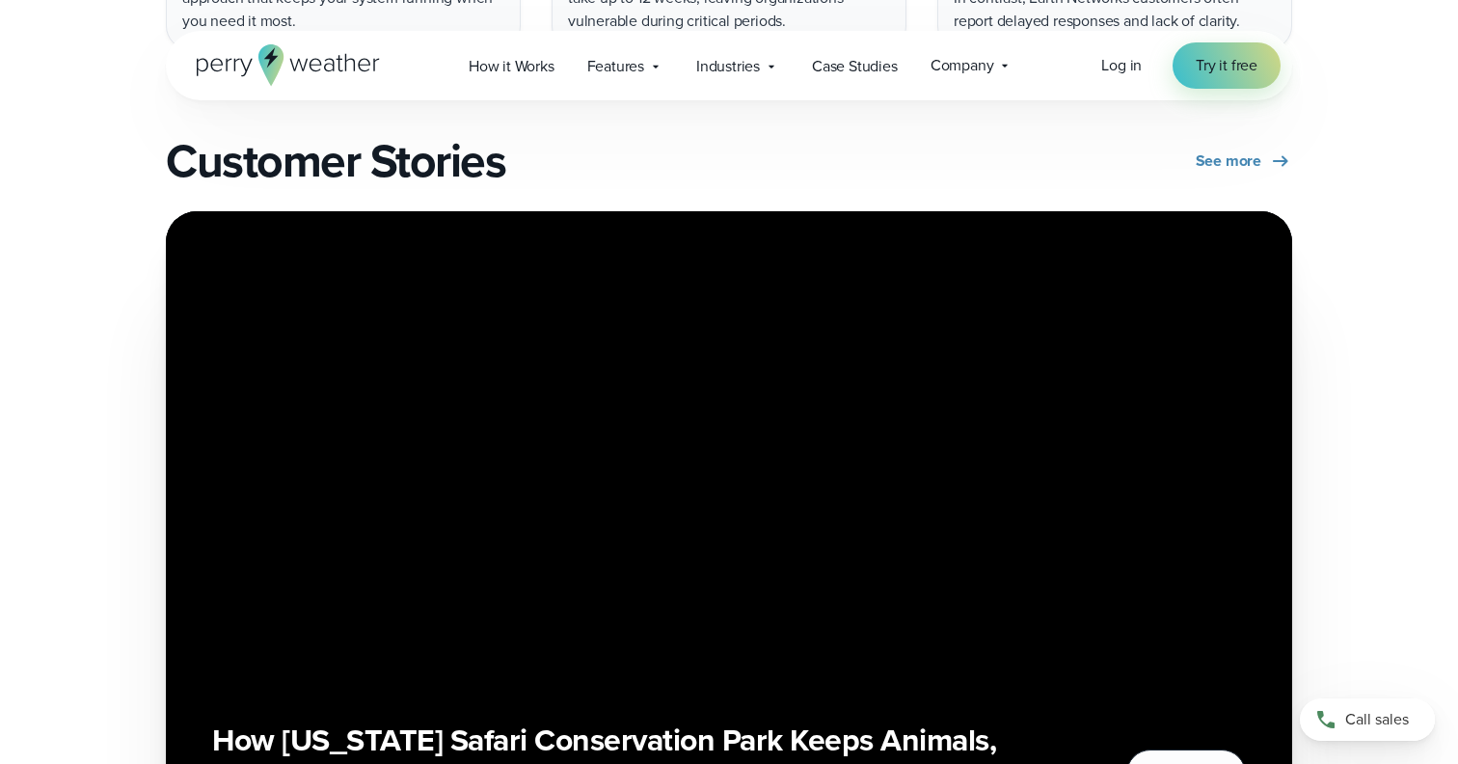
scroll to position [4331, 0]
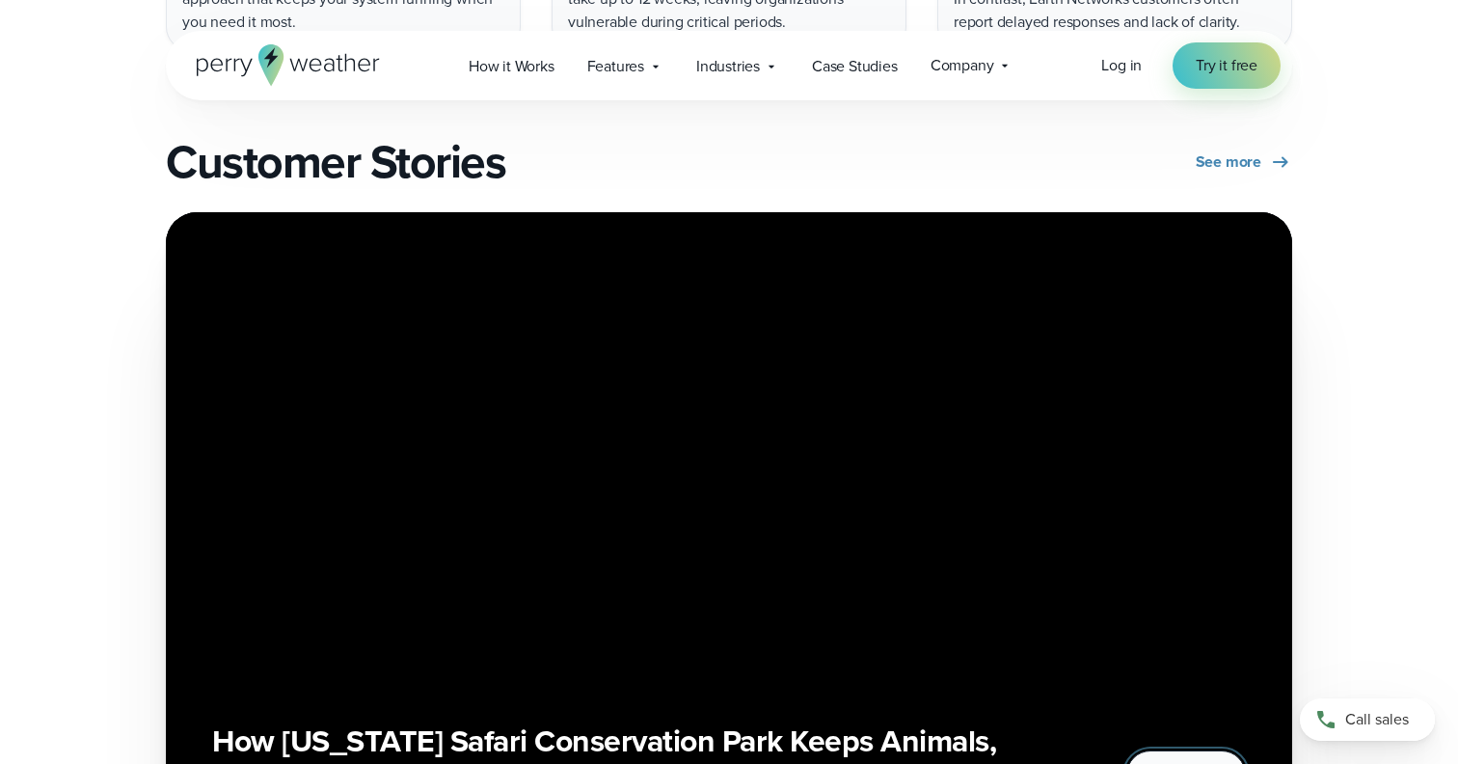
click at [1196, 750] on button "Watch" at bounding box center [1186, 774] width 120 height 48
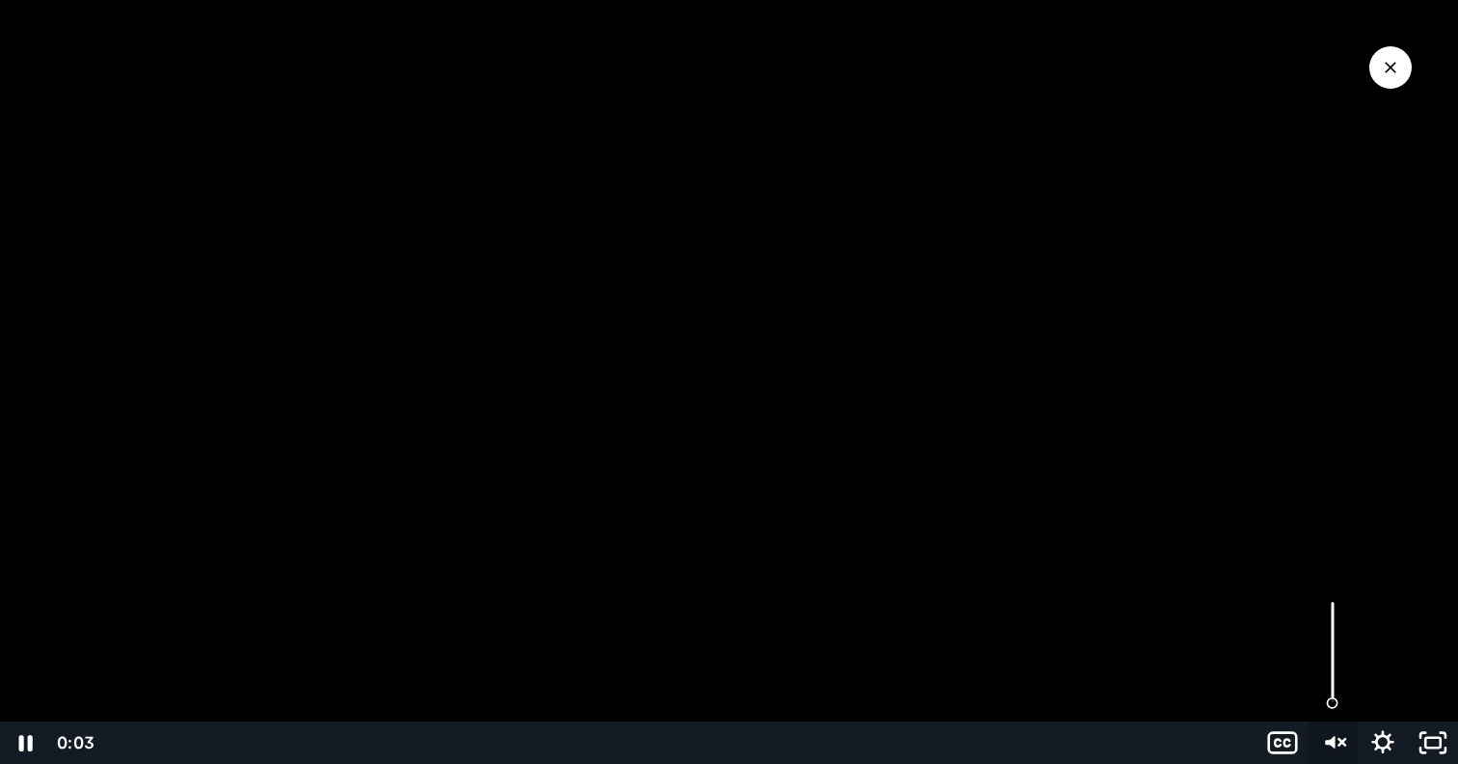
click at [1339, 737] on g "Unmute" at bounding box center [1341, 742] width 7 height 18
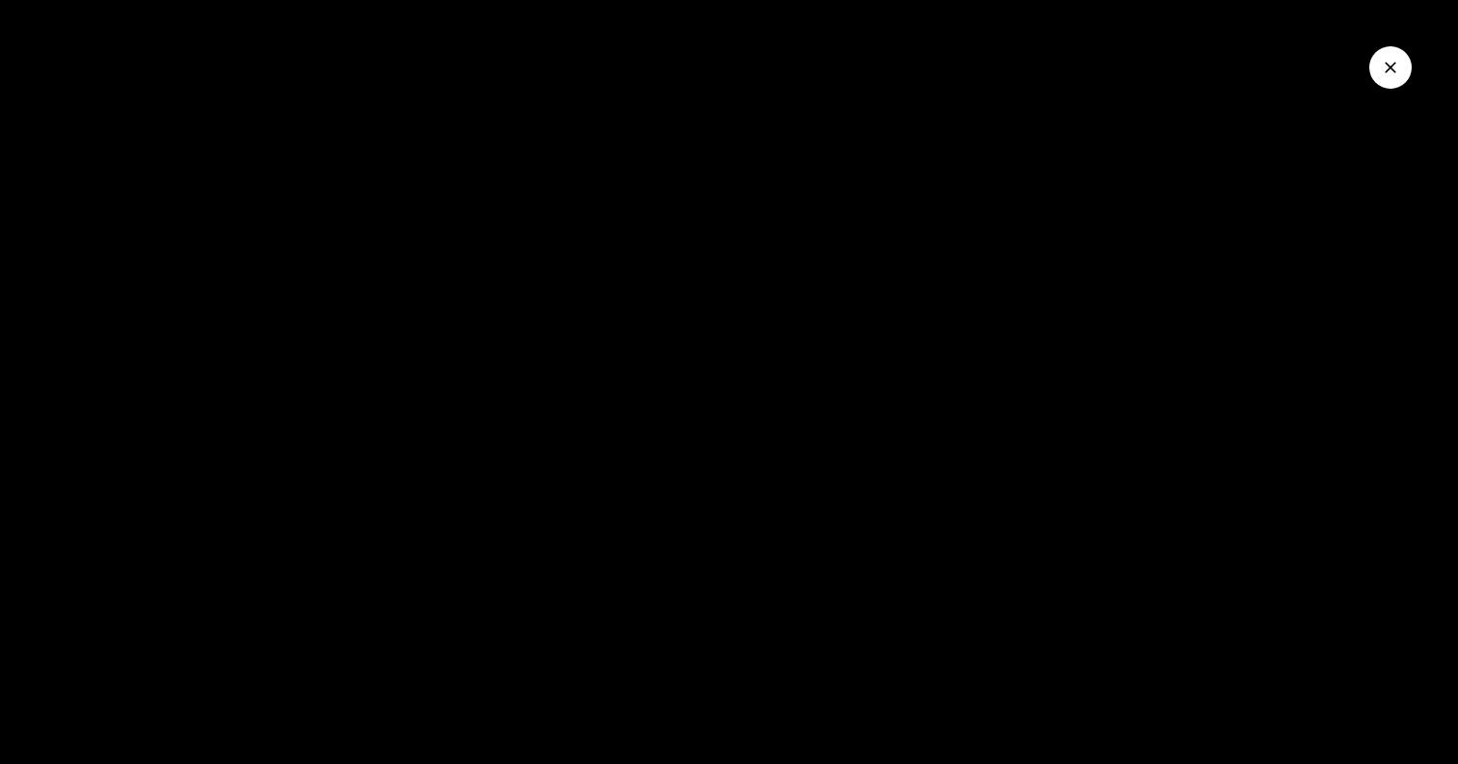
click at [1391, 72] on icon "Close Video" at bounding box center [1390, 67] width 19 height 19
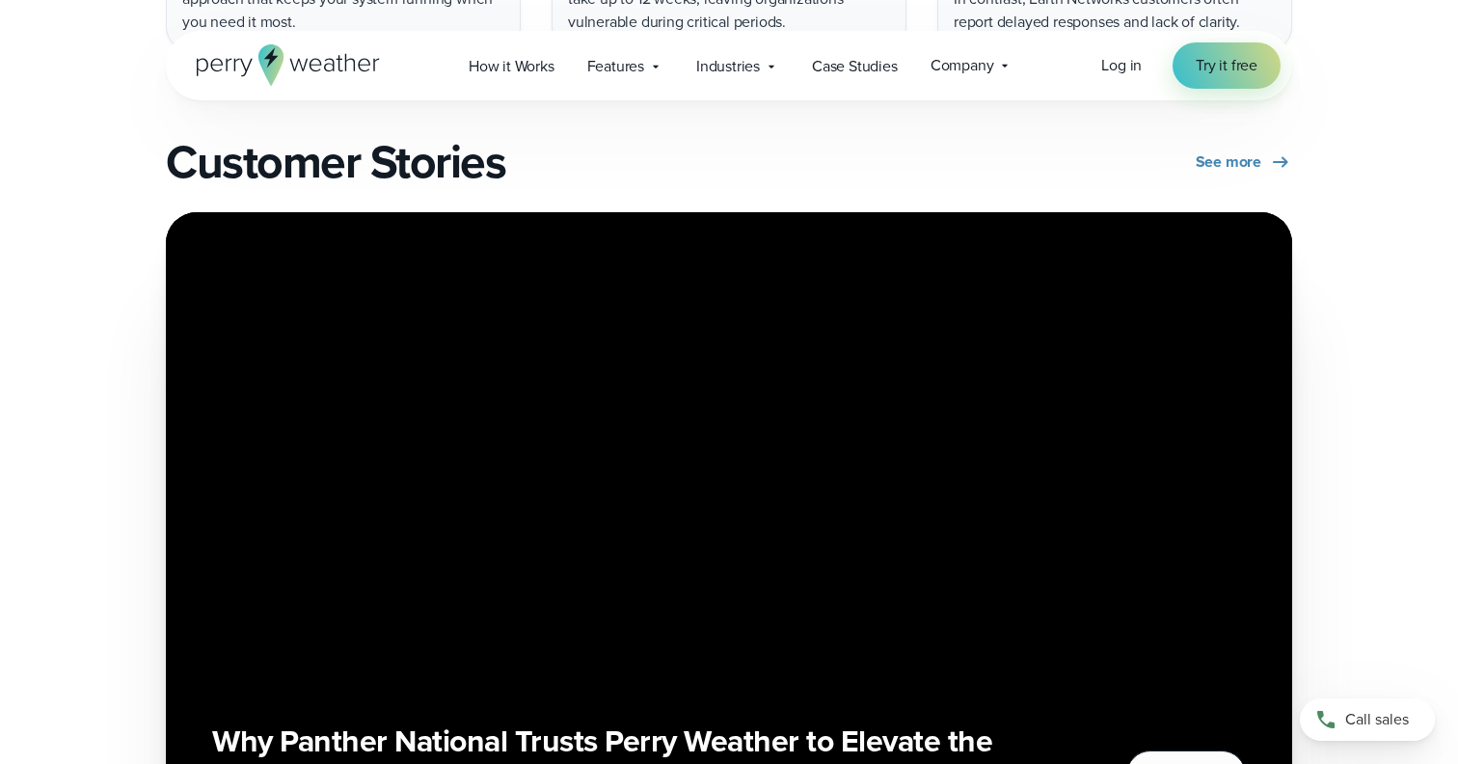
click at [540, 342] on div "Why Panther National Trusts Perry Weather to Elevate the Member Experience Watch" at bounding box center [729, 528] width 1034 height 540
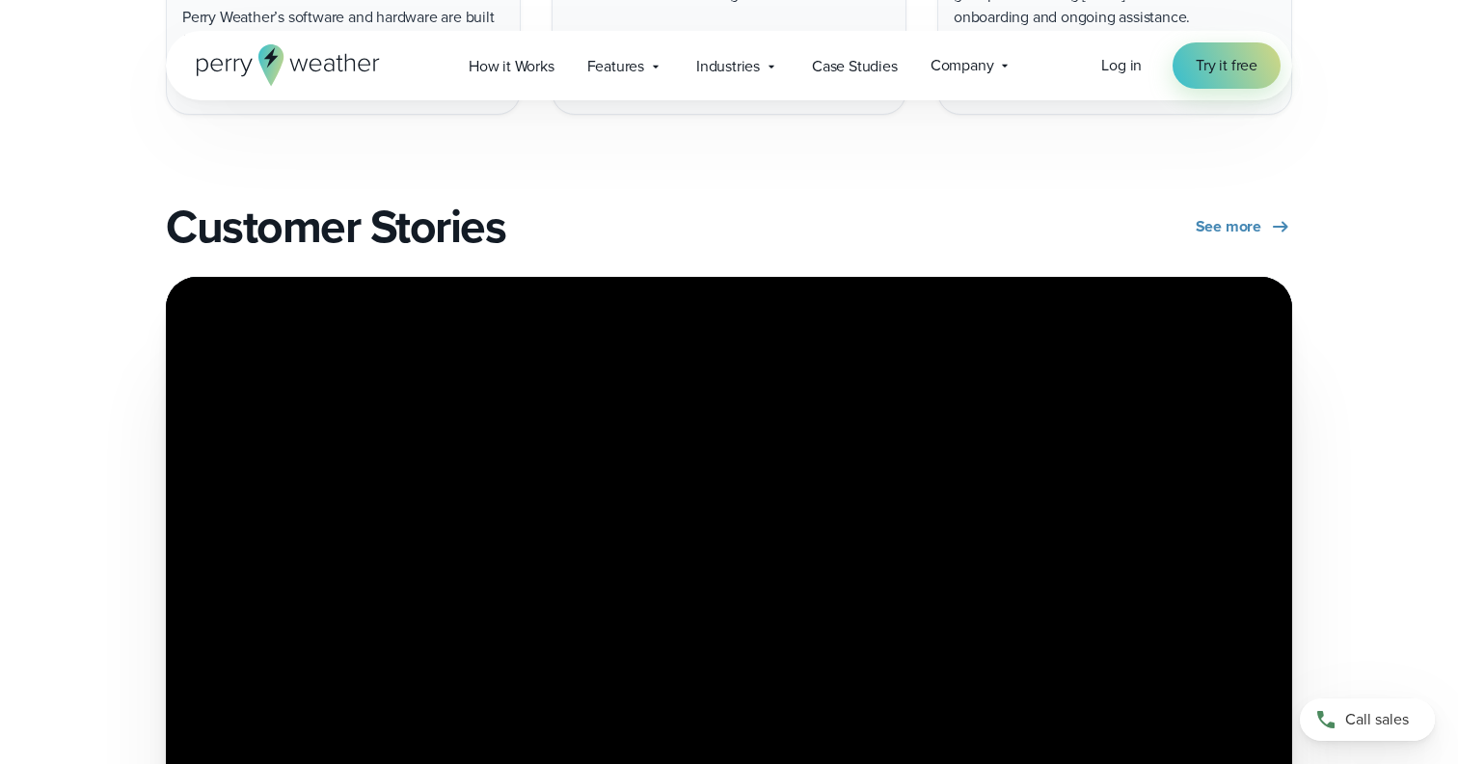
scroll to position [4538, 0]
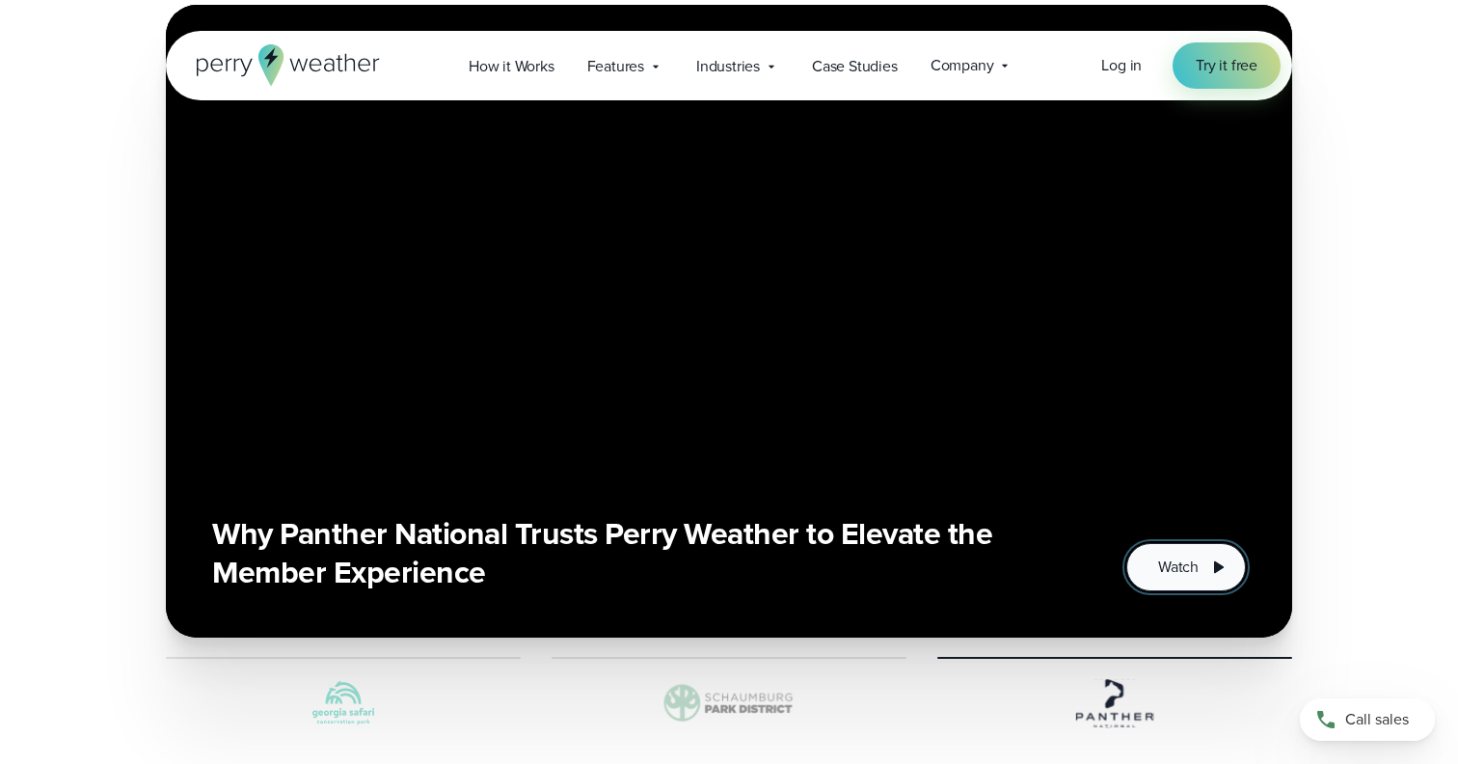
click at [1176, 555] on span "Watch" at bounding box center [1178, 566] width 41 height 23
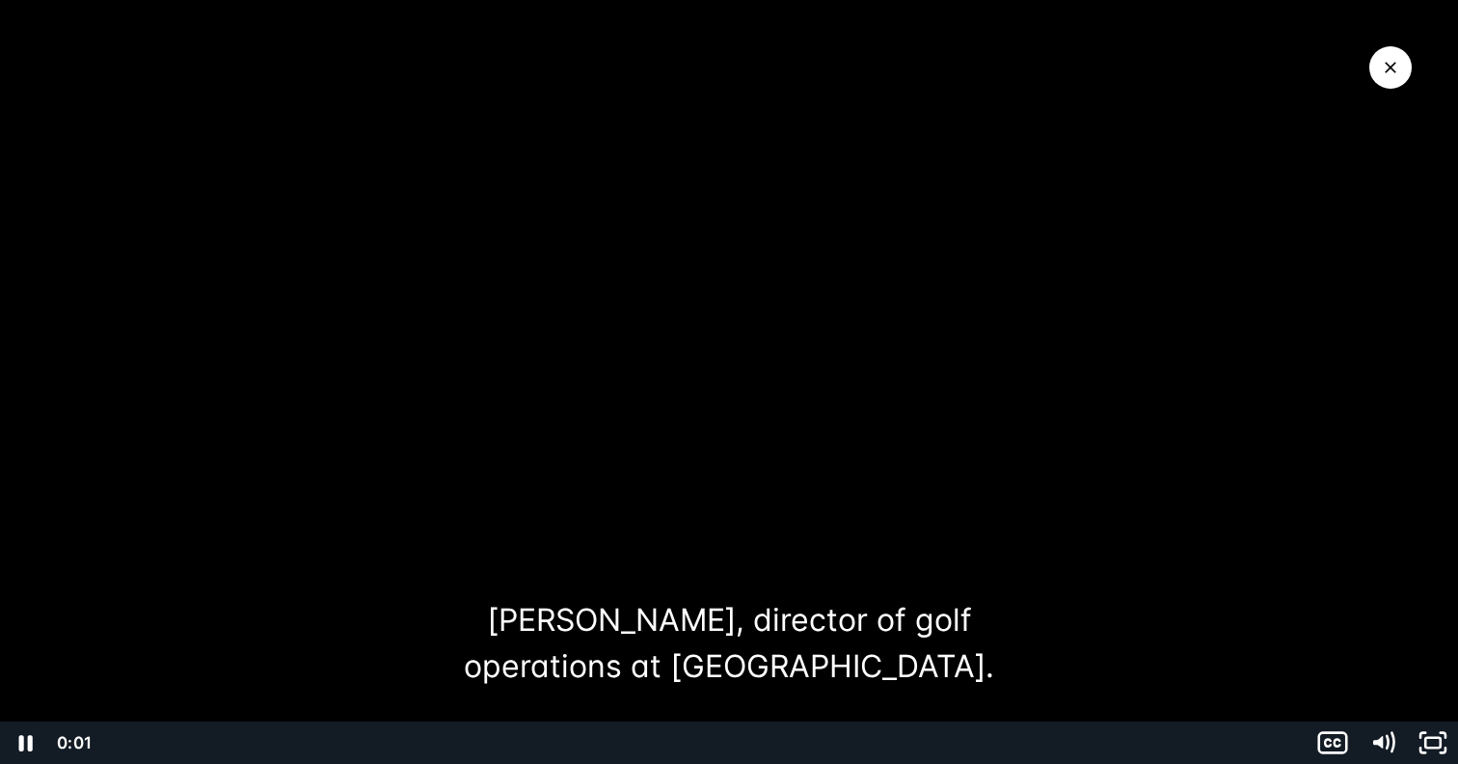
click at [800, 345] on div at bounding box center [729, 382] width 1458 height 764
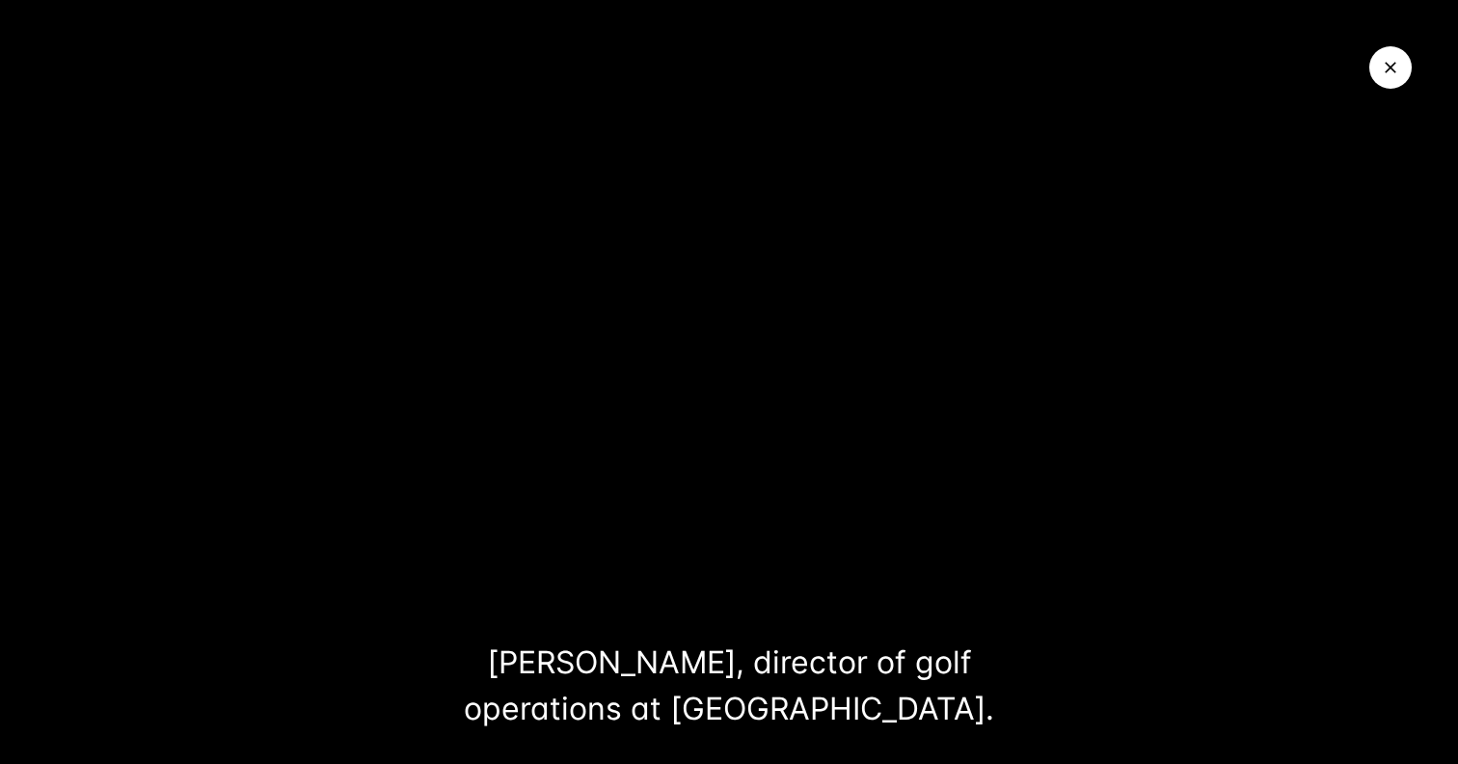
click at [1385, 70] on icon "Close Video" at bounding box center [1390, 67] width 19 height 19
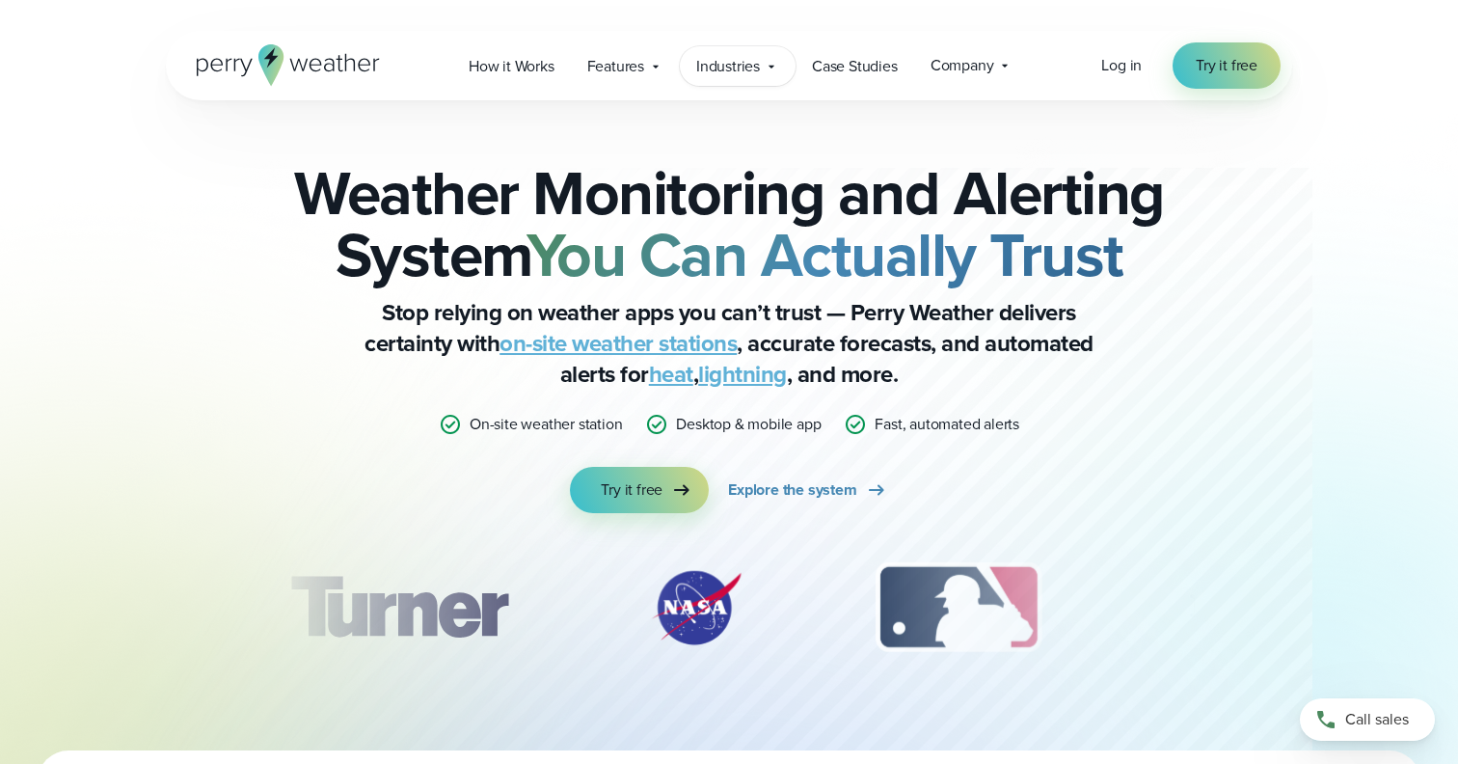
click at [744, 59] on span "Industries" at bounding box center [728, 66] width 64 height 23
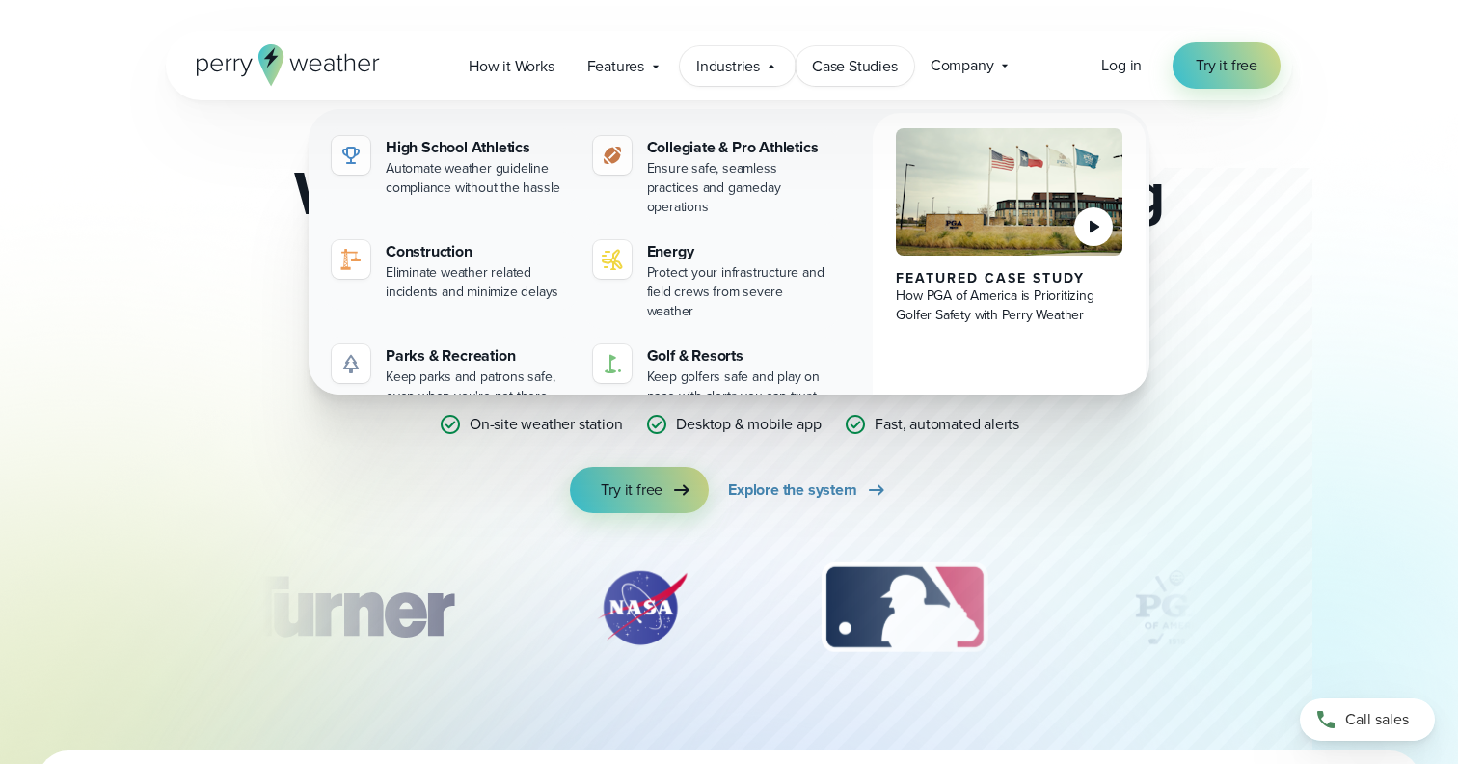
click at [845, 69] on span "Case Studies" at bounding box center [855, 66] width 86 height 23
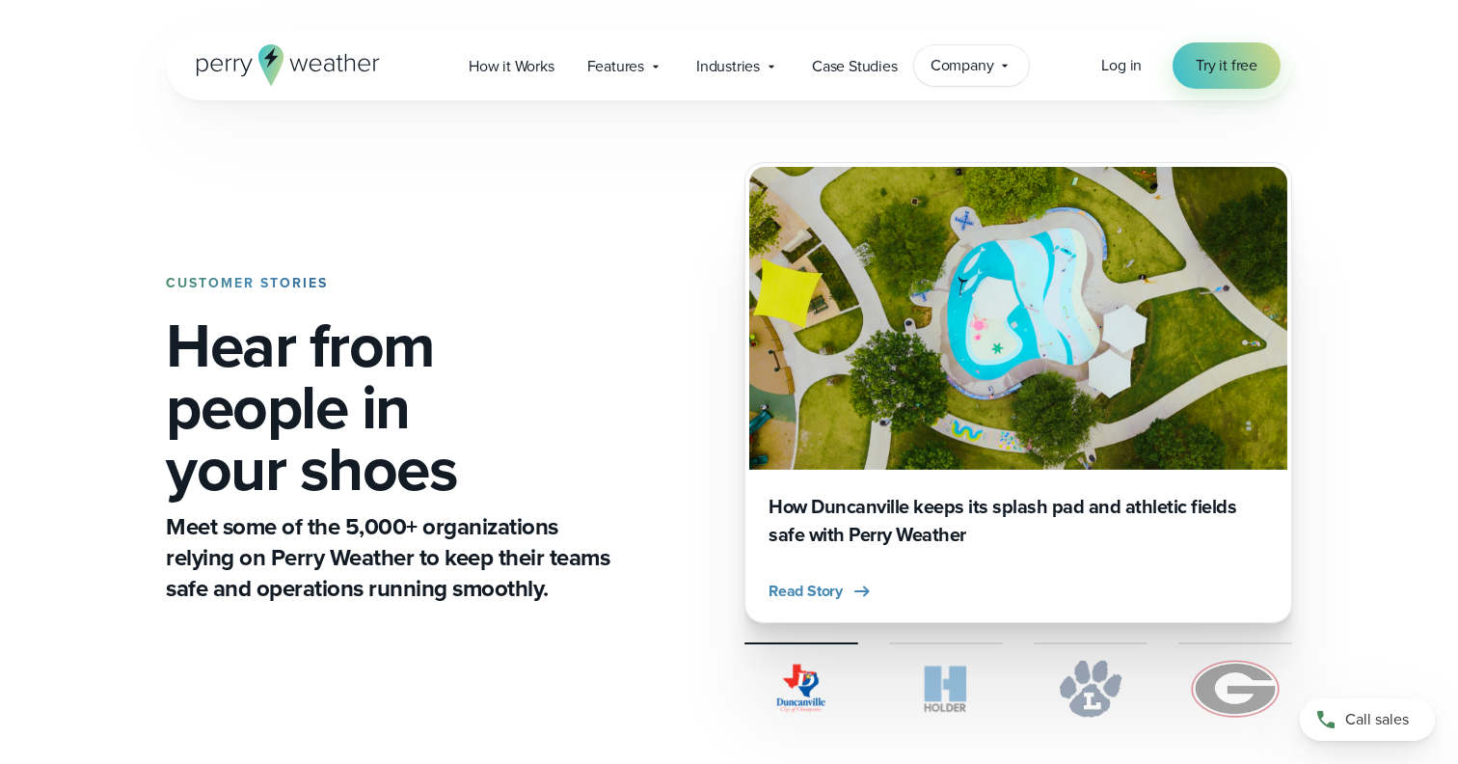
click at [960, 59] on span "Company" at bounding box center [963, 65] width 64 height 23
